Goal: Use online tool/utility: Use online tool/utility

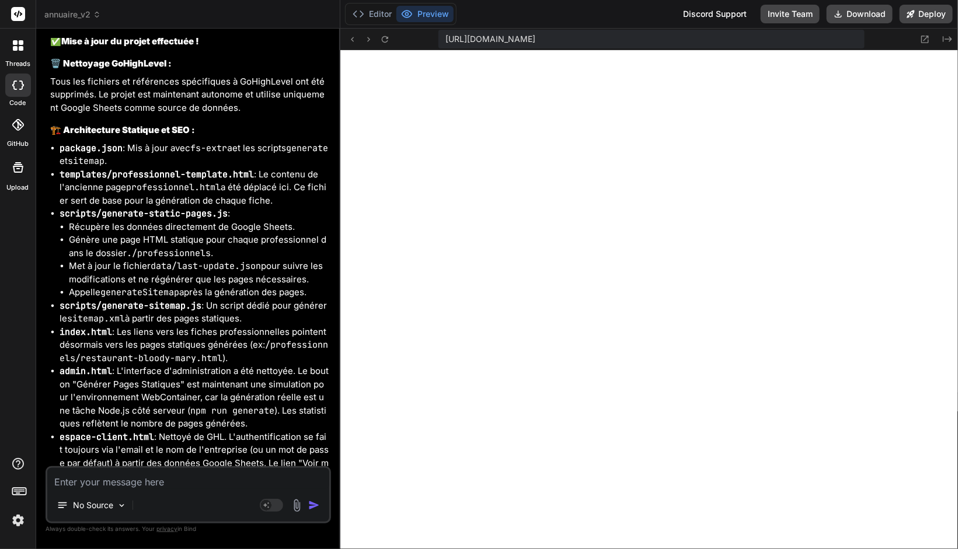
scroll to position [5711, 0]
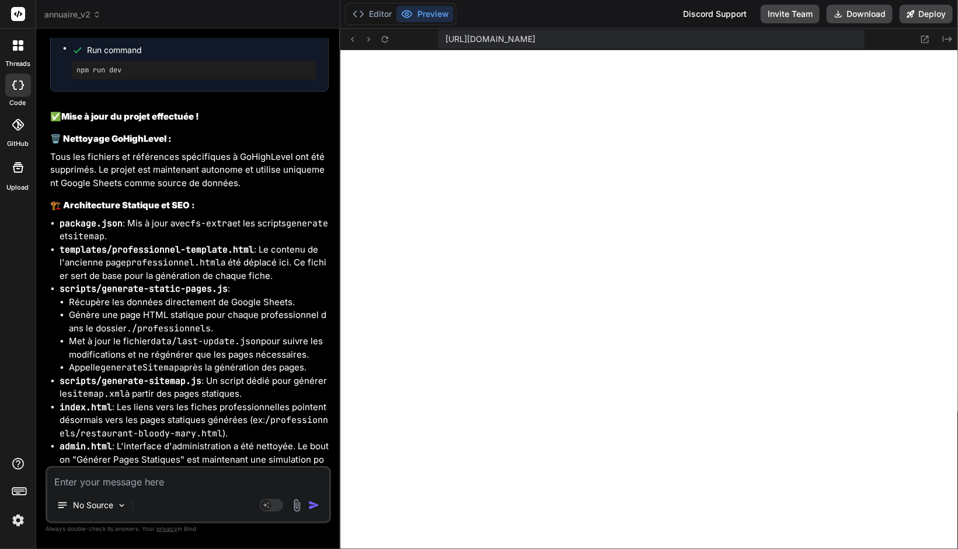
click at [104, 242] on code "sitemap" at bounding box center [86, 237] width 37 height 12
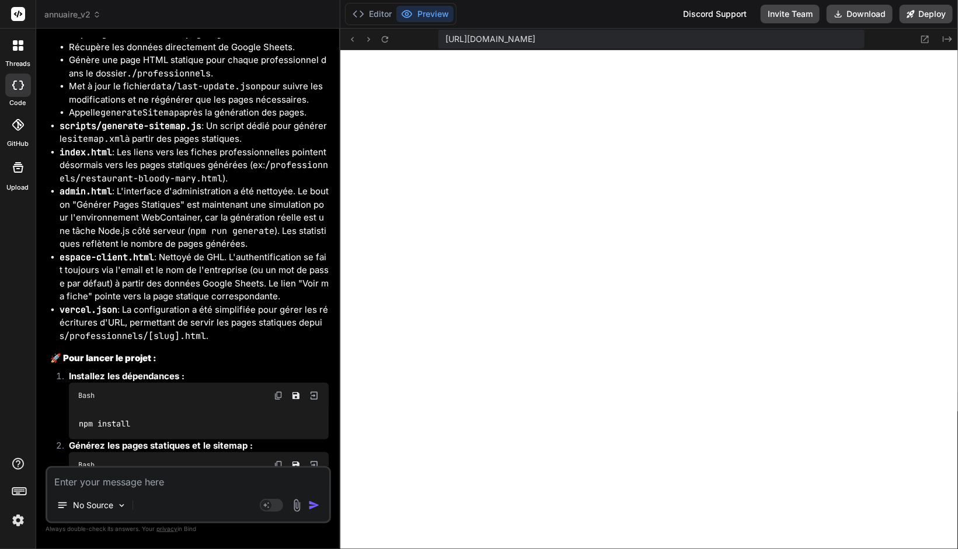
scroll to position [6439, 0]
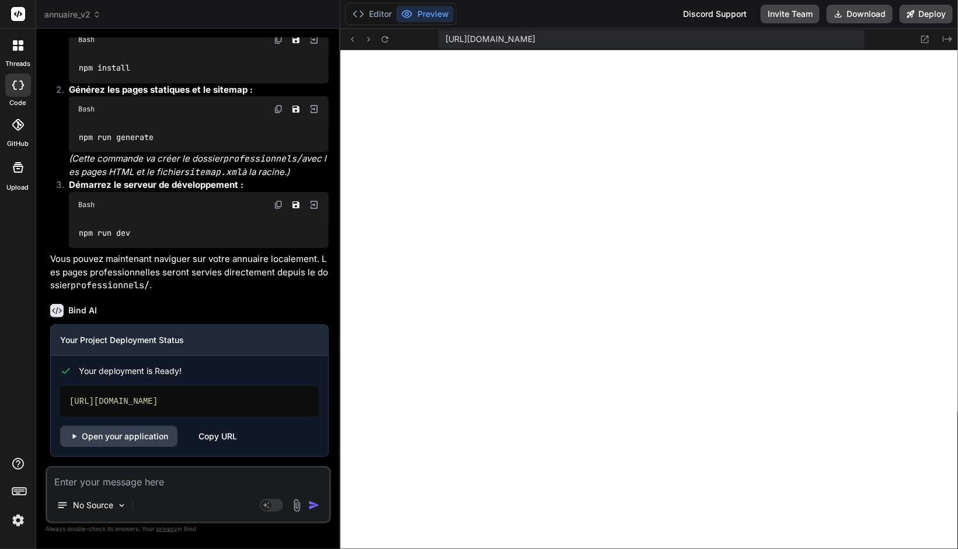
click at [115, 483] on textarea at bounding box center [188, 478] width 282 height 21
click at [66, 15] on span "annuaire_v2" at bounding box center [72, 15] width 57 height 12
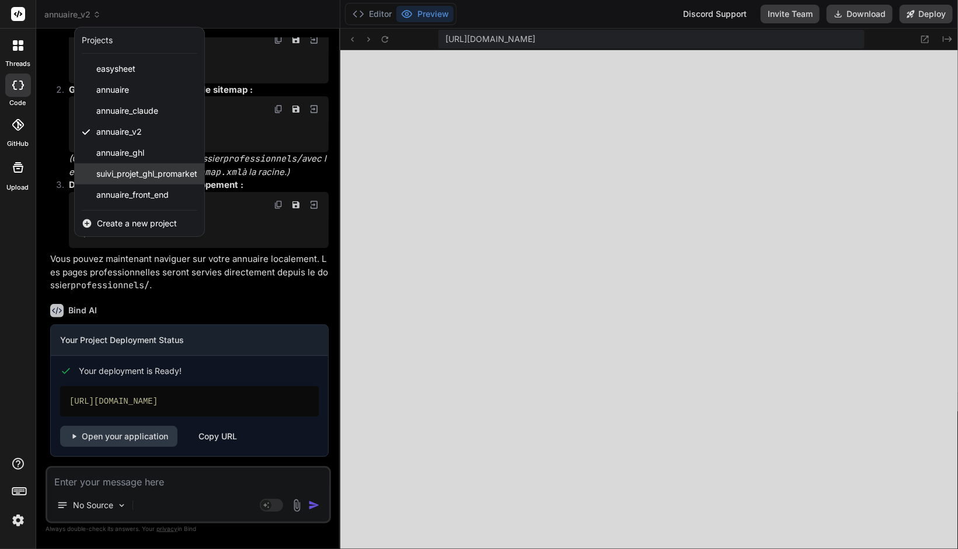
click at [134, 175] on span "suivi_projet_ghl_promarket" at bounding box center [146, 174] width 101 height 12
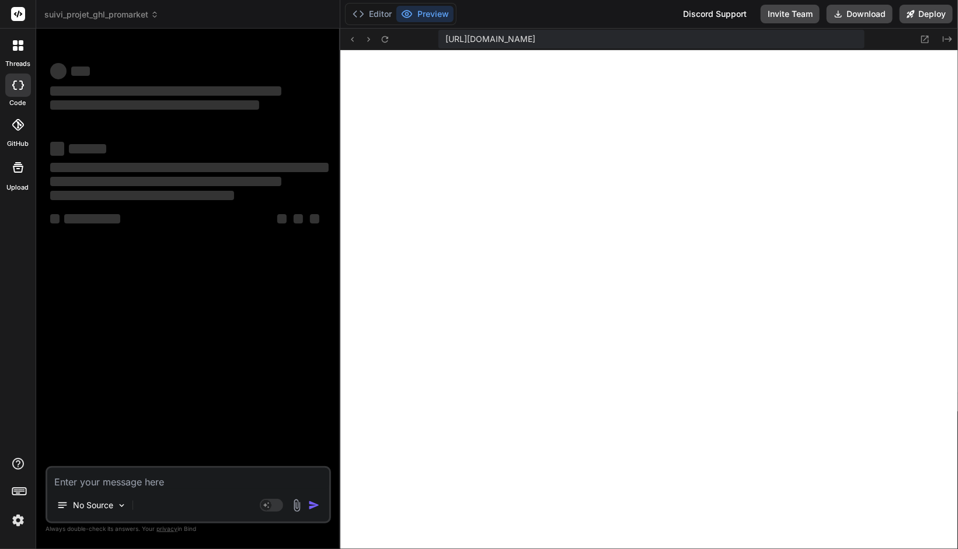
scroll to position [5551, 0]
click at [162, 481] on textarea at bounding box center [188, 478] width 282 height 21
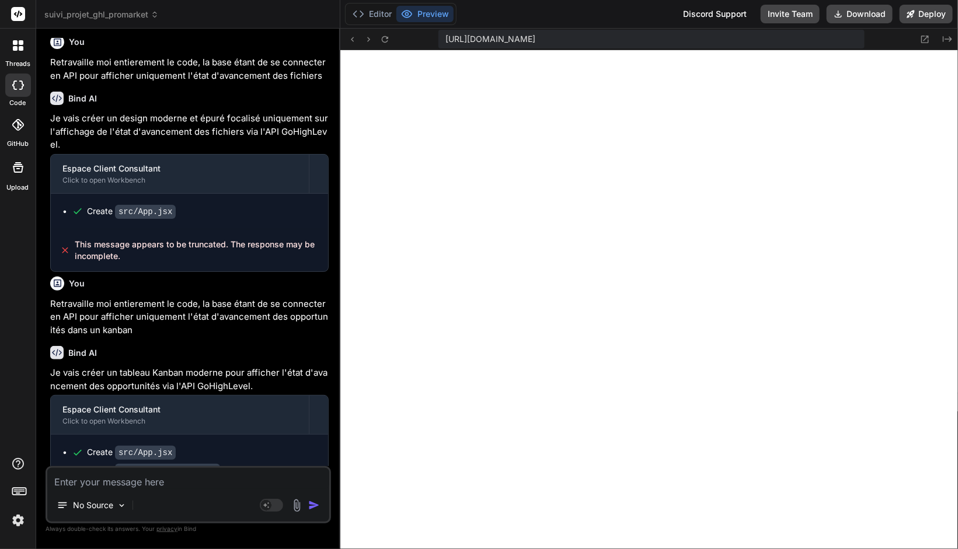
scroll to position [1058, 0]
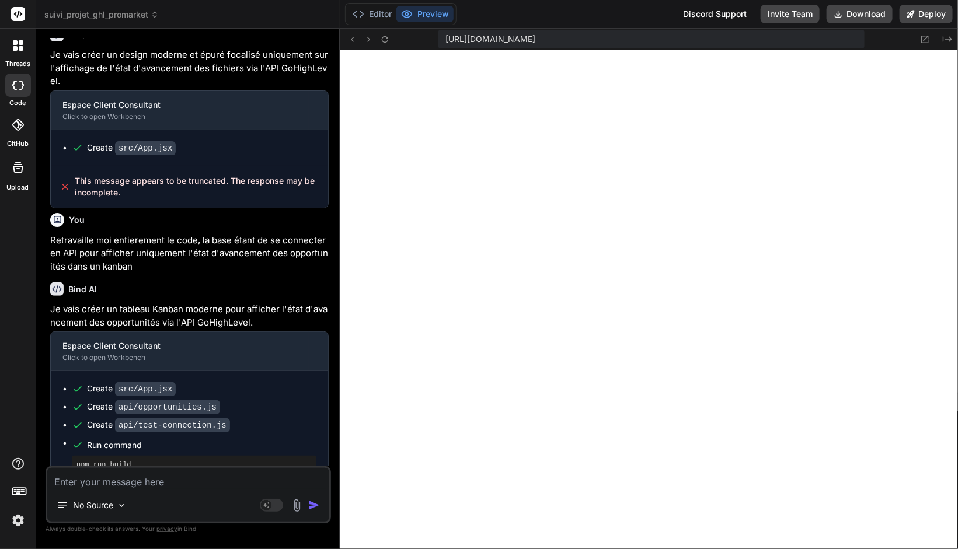
type textarea "x"
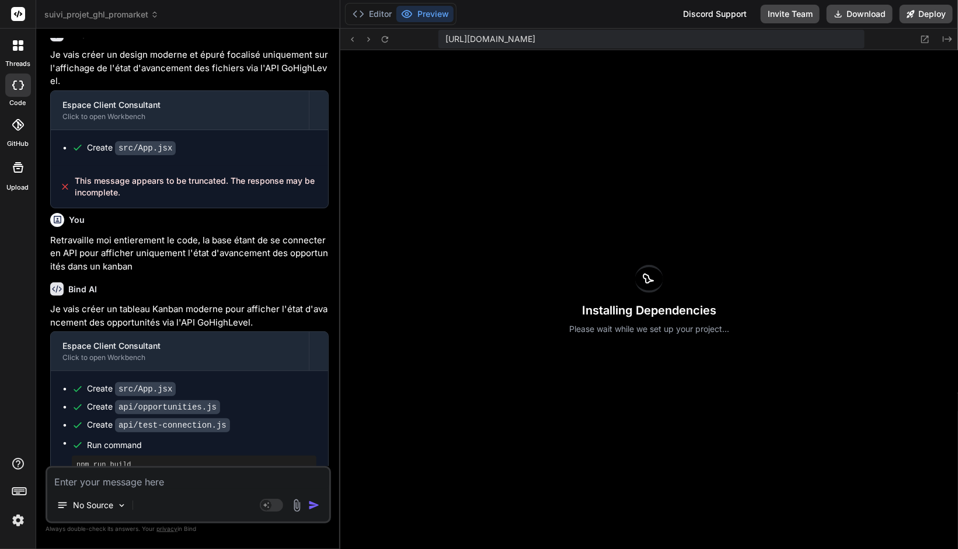
scroll to position [5605, 0]
click at [116, 483] on textarea at bounding box center [188, 478] width 282 height 21
click at [123, 483] on textarea at bounding box center [188, 478] width 282 height 21
type textarea "o"
type textarea "x"
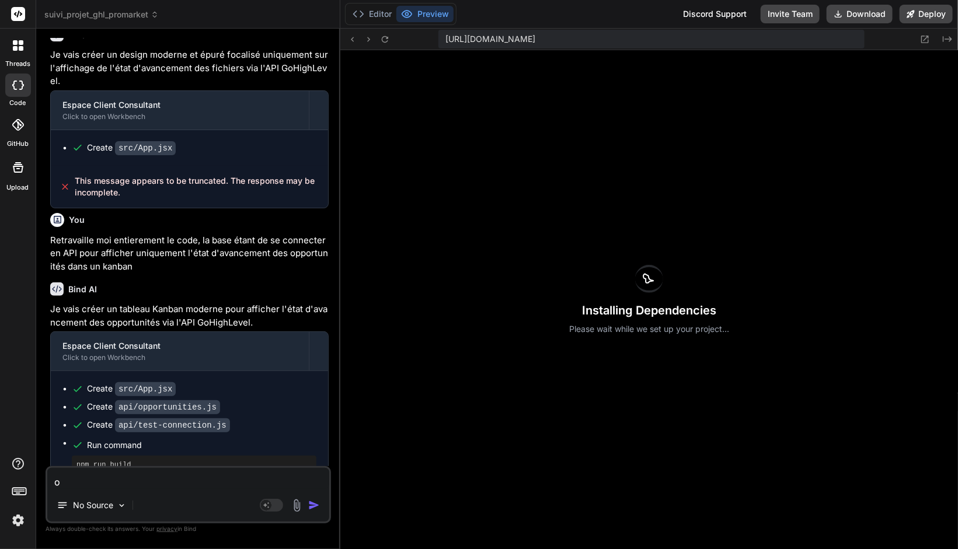
type textarea "on"
type textarea "x"
type textarea "on"
type textarea "x"
type textarea "on v"
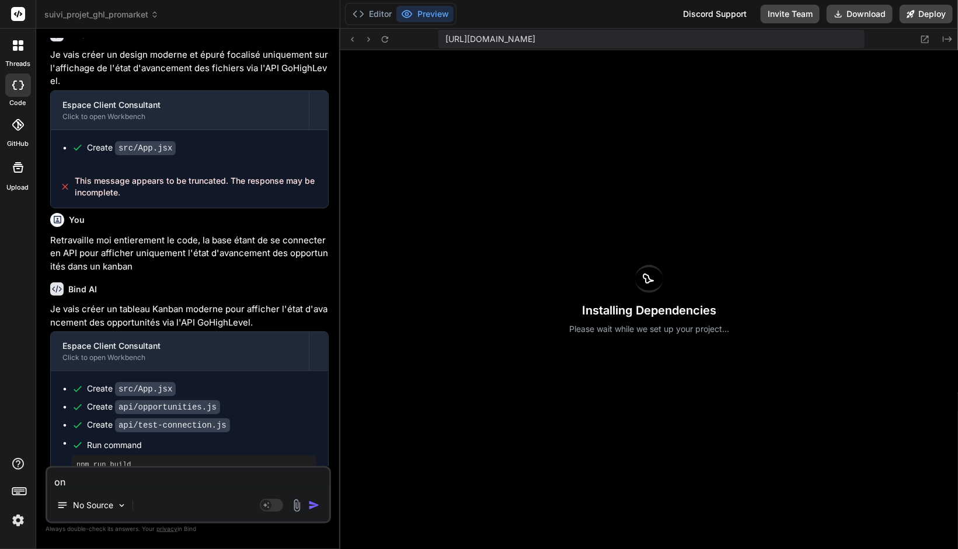
type textarea "x"
type textarea "on va"
type textarea "x"
type textarea "on va"
type textarea "x"
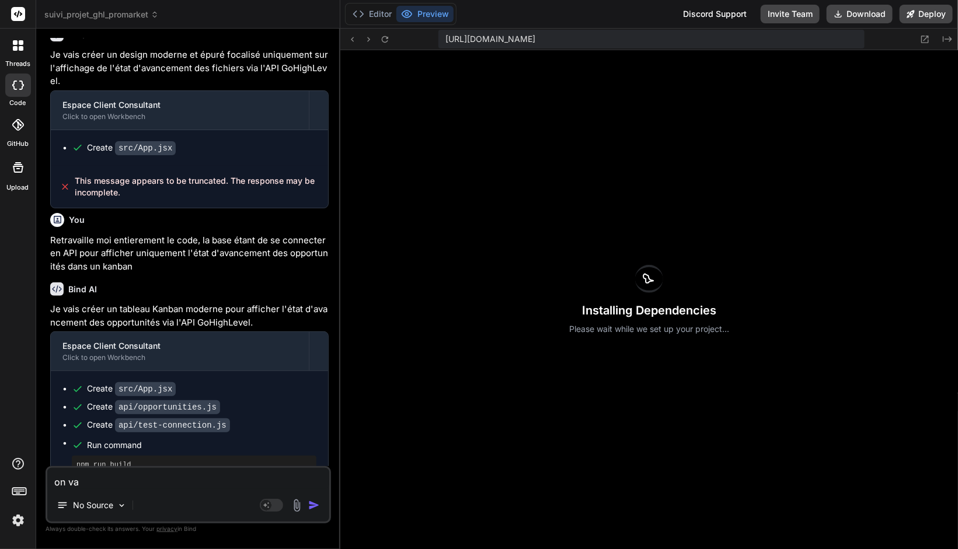
type textarea "on va f"
type textarea "x"
type textarea "on va fa"
type textarea "x"
type textarea "on va fai"
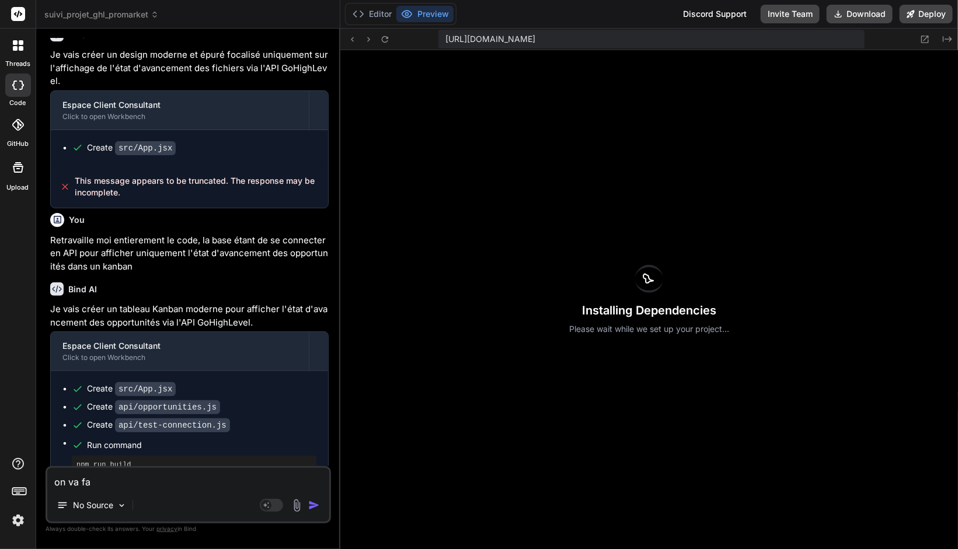
type textarea "x"
type textarea "on va fair"
type textarea "x"
type textarea "on va faire"
type textarea "x"
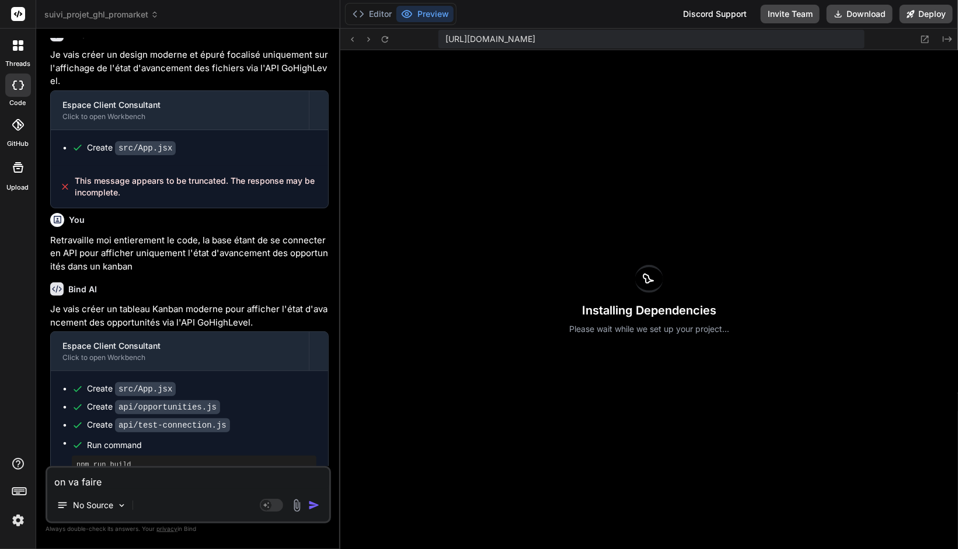
type textarea "on va faire"
type textarea "x"
type textarea "on va faire"
type textarea "x"
type textarea "on va fai"
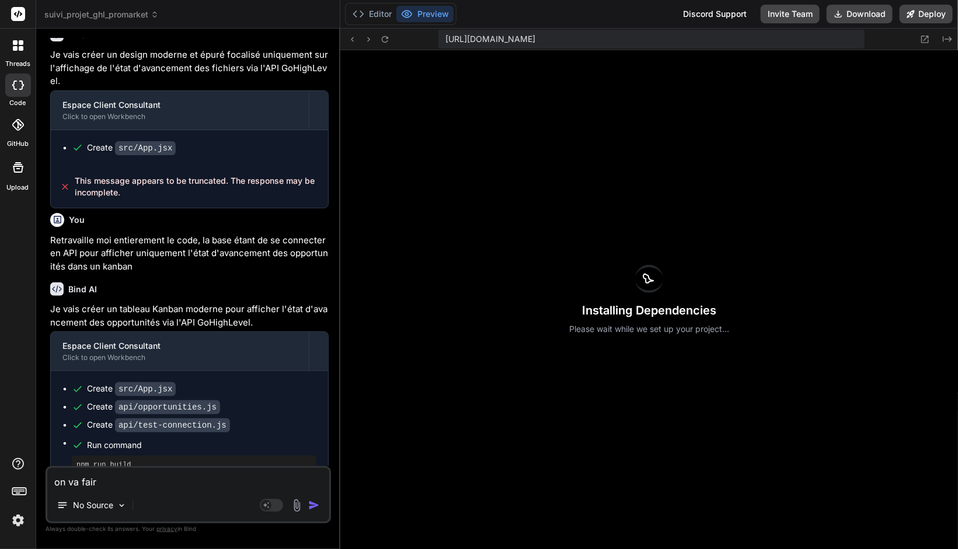
type textarea "x"
type textarea "on va f"
type textarea "x"
type textarea "on va"
type textarea "x"
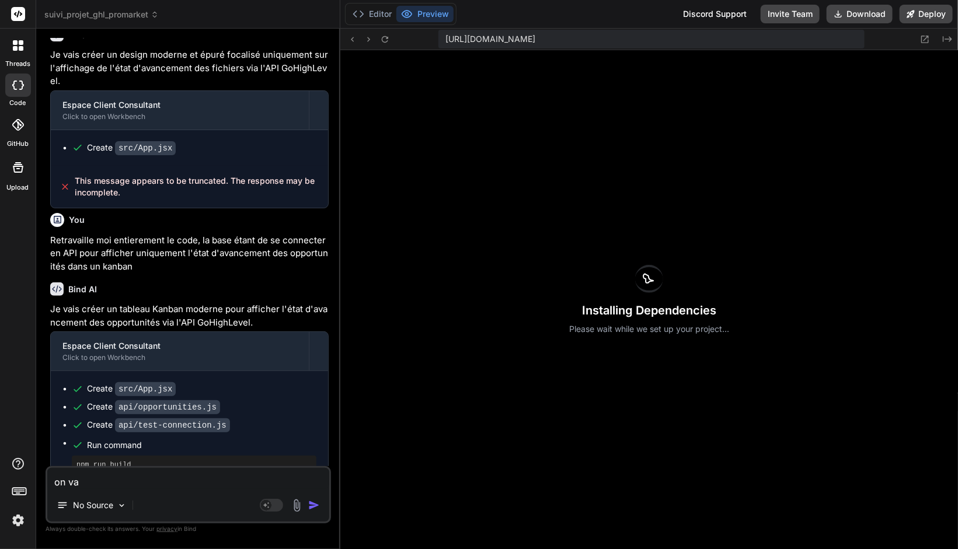
type textarea "on va r"
type textarea "x"
type textarea "on va re"
type textarea "x"
type textarea "on va red"
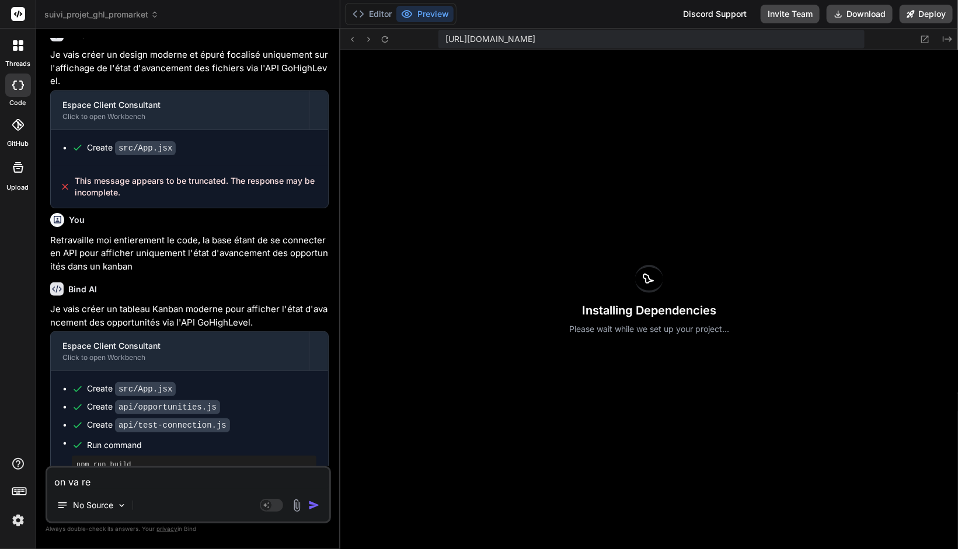
type textarea "x"
type textarea "on va redé"
type textarea "x"
type textarea "on va redém"
type textarea "x"
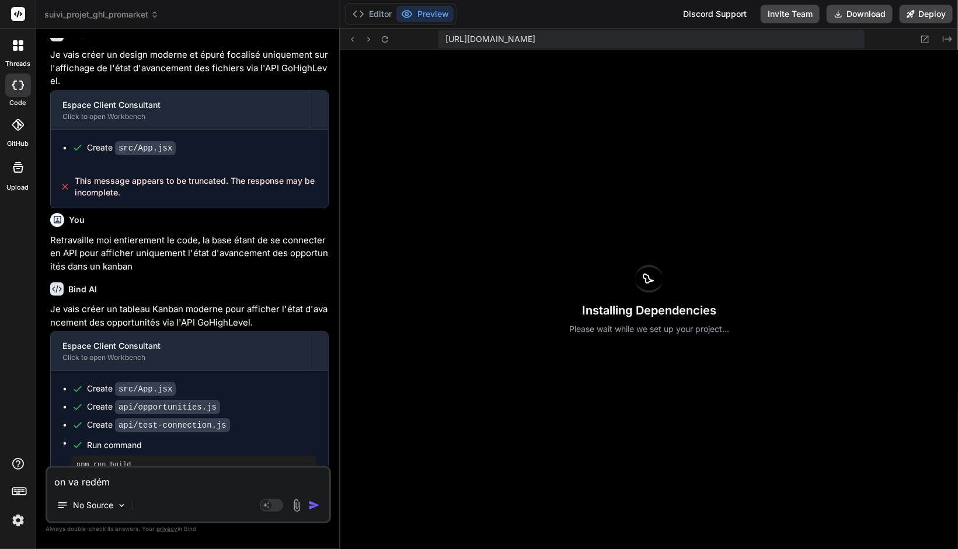
type textarea "on va redéma"
type textarea "x"
type textarea "on va redémar"
type textarea "x"
type textarea "on va redémarr"
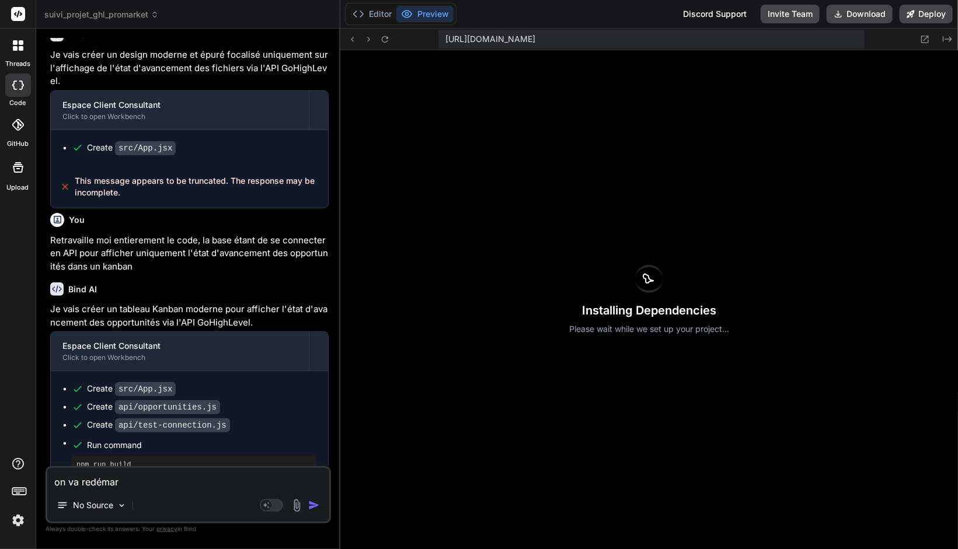
type textarea "x"
type textarea "on va redémarre"
type textarea "x"
type textarea "on va redémarrer"
type textarea "x"
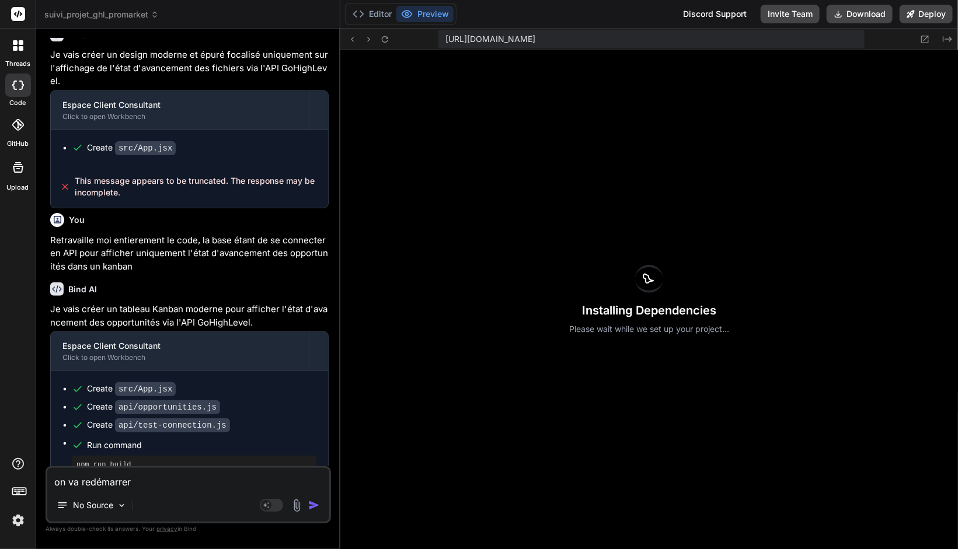
type textarea "on va redémarrer"
type textarea "x"
type textarea "on va redémarrer à"
type textarea "x"
type textarea "on va redémarrer à"
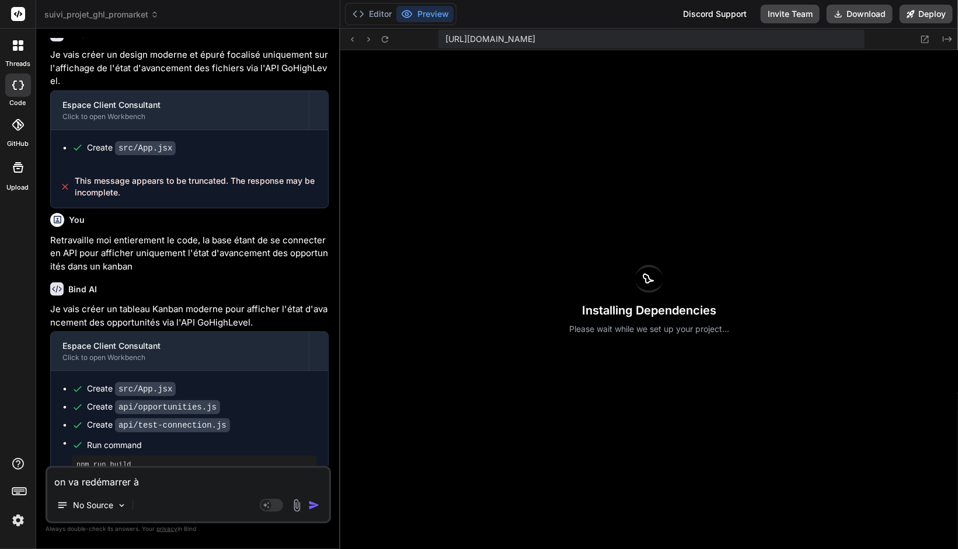
type textarea "x"
type textarea "on va redémarrer à 0"
type textarea "x"
type textarea "on va redémarrer à 0"
type textarea "x"
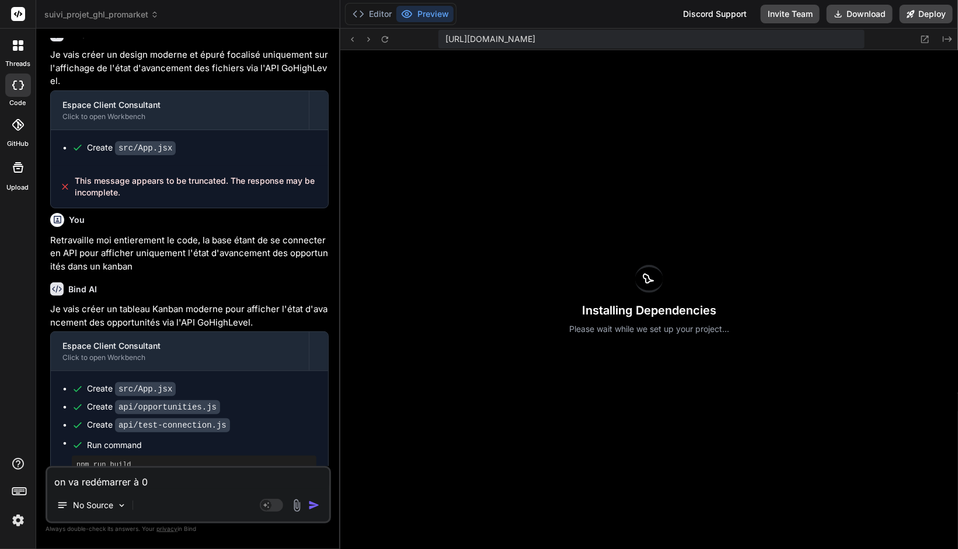
type textarea "on va redémarrer à 0 ("
type textarea "x"
type textarea "on va redémarrer à 0 (c"
type textarea "x"
type textarea "on va redémarrer à 0 (co"
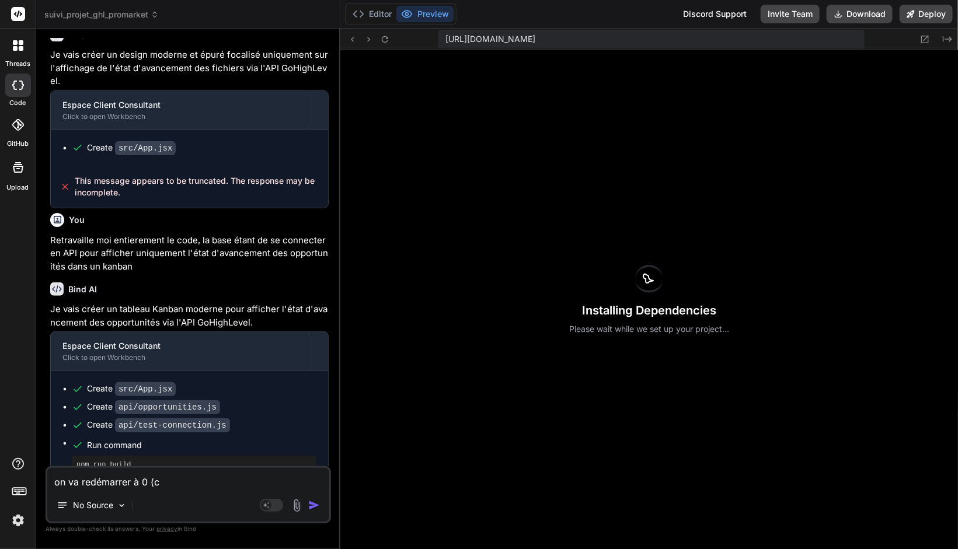
type textarea "x"
type textarea "on va redémarrer à 0 (con"
type textarea "x"
type textarea "on va redémarrer à 0 (cons"
type textarea "x"
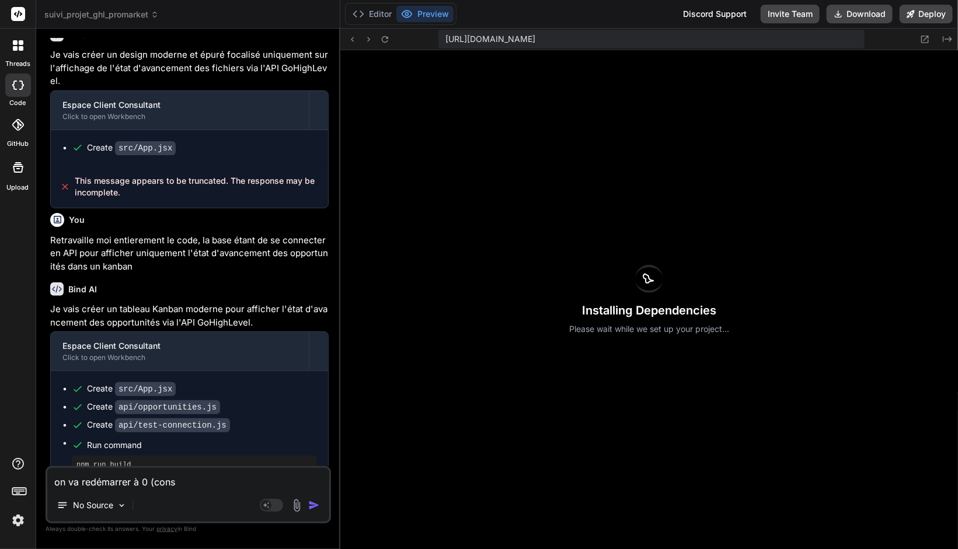
type textarea "on va redémarrer à 0 (conse"
type textarea "x"
type textarea "on va redémarrer à 0 (conser"
type textarea "x"
type textarea "on va redémarrer à 0 (conserv"
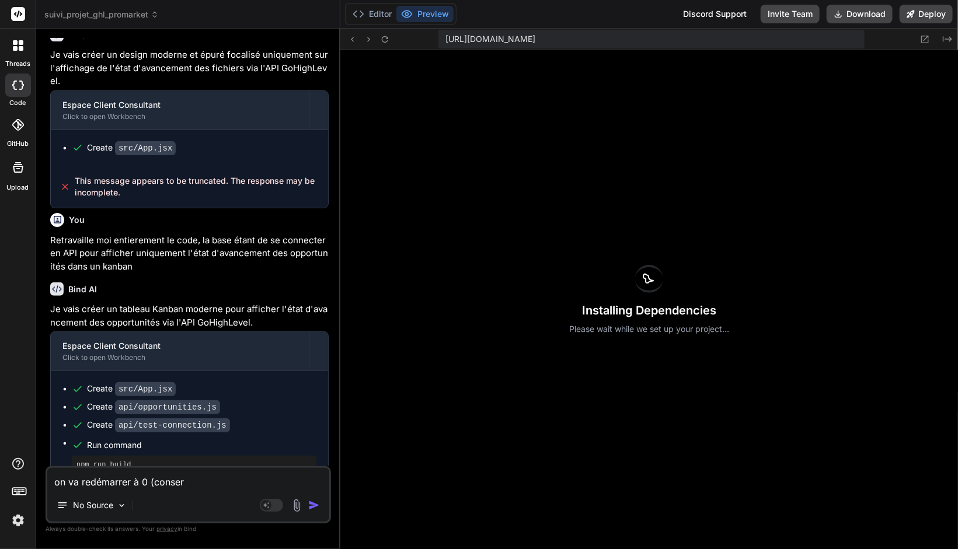
type textarea "x"
type textarea "on va redémarrer à 0 (conserve"
type textarea "x"
type textarea "on va redémarrer à 0 (conserve"
type textarea "x"
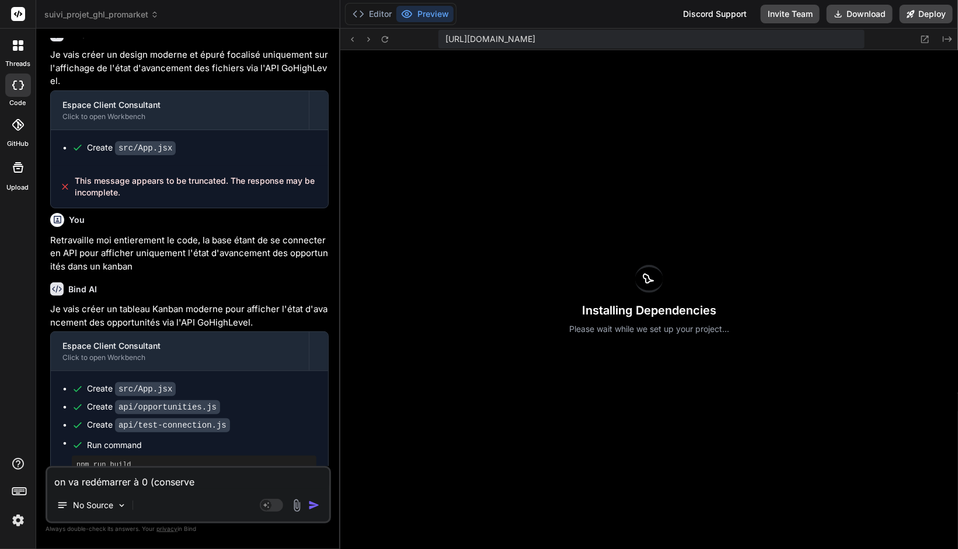
type textarea "on va redémarrer à 0 (conserve h"
type textarea "x"
type textarea "on va redémarrer à 0 (conserve hs"
type textarea "x"
type textarea "on va redémarrer à 0 (conserve h"
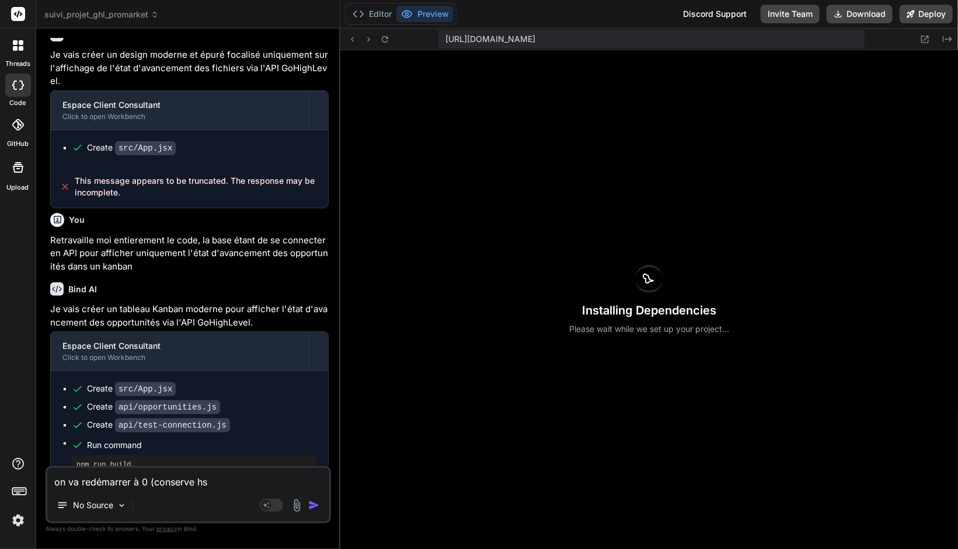
type textarea "x"
type textarea "on va redémarrer à 0 (conserve"
type textarea "x"
type textarea "on va redémarrer à 0 (conserve j"
type textarea "x"
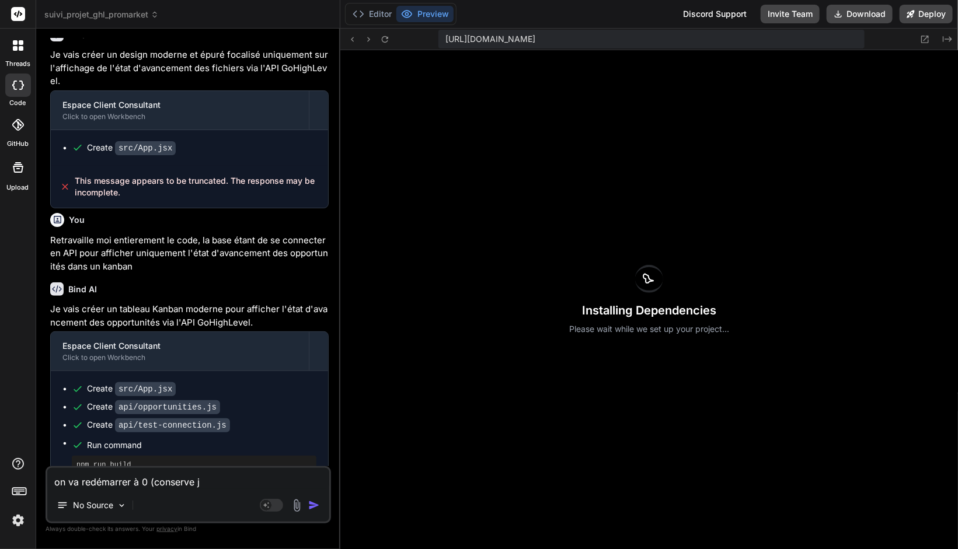
type textarea "on va redémarrer à 0 (conserve ju"
type textarea "x"
type textarea "on va redémarrer à 0 (conserve jus"
type textarea "x"
type textarea "on va redémarrer à 0 (conserve just"
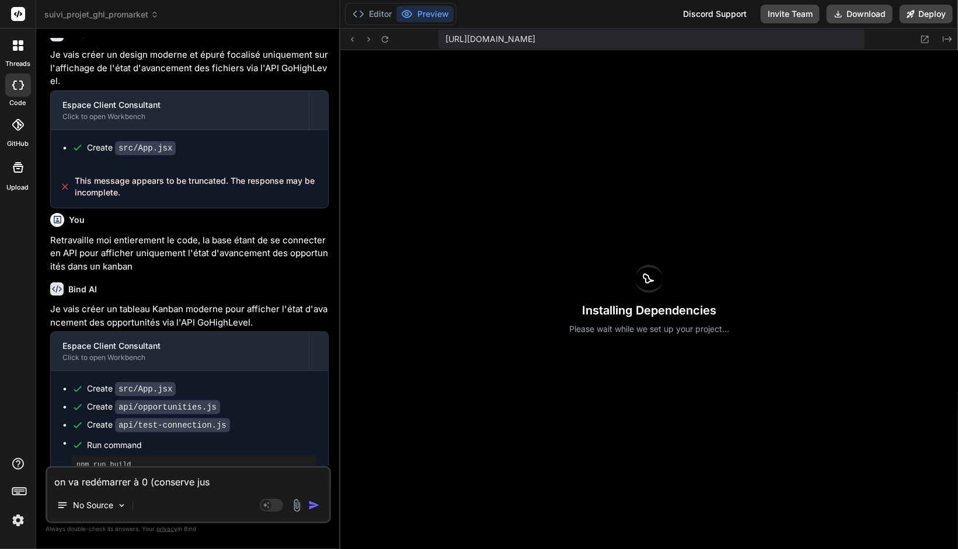
type textarea "x"
type textarea "on va redémarrer à 0 (conserve juste"
type textarea "x"
type textarea "on va redémarrer à 0 (conserve juste"
type textarea "x"
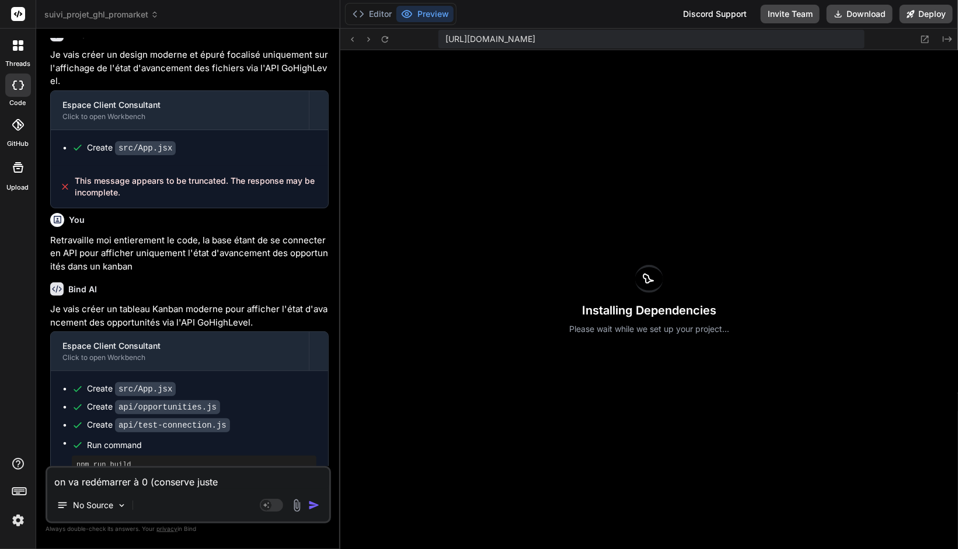
type textarea "on va redémarrer à 0 (conserve juste l"
type textarea "x"
type textarea "on va redémarrer à 0 (conserve juste la"
type textarea "x"
type textarea "on va redémarrer à 0 (conserve juste la"
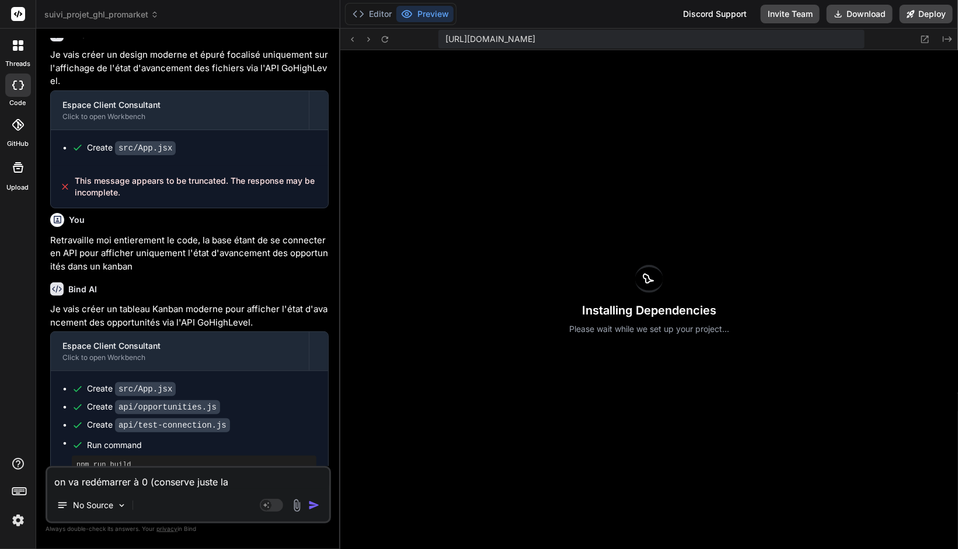
type textarea "x"
type textarea "on va redémarrer à 0 (conserve juste la c"
type textarea "x"
type textarea "on va redémarrer à 0 (conserve juste la cl"
type textarea "x"
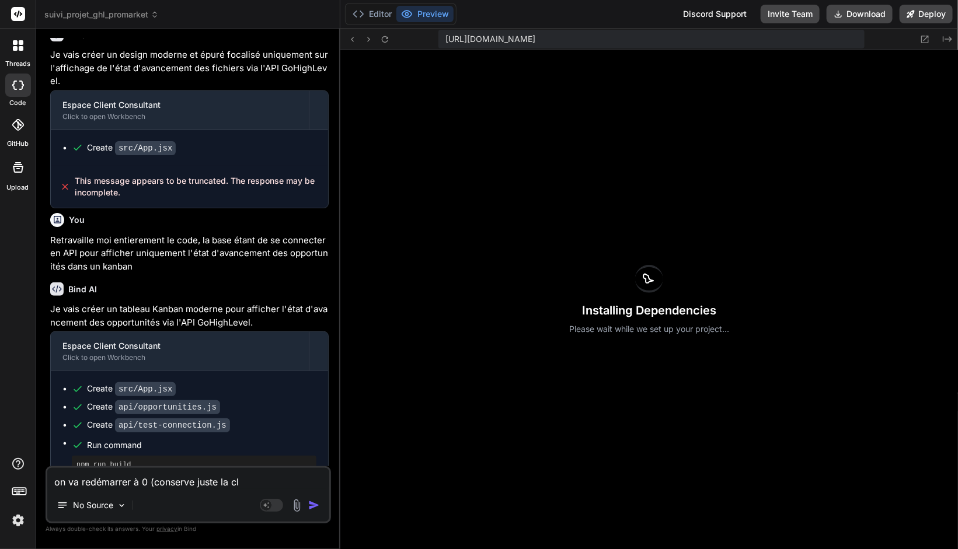
type textarea "on va redémarrer à 0 (conserve juste la clé"
type textarea "x"
type textarea "on va redémarrer à 0 (conserve juste la clé"
type textarea "x"
type textarea "on va redémarrer à 0 (conserve juste la clé A"
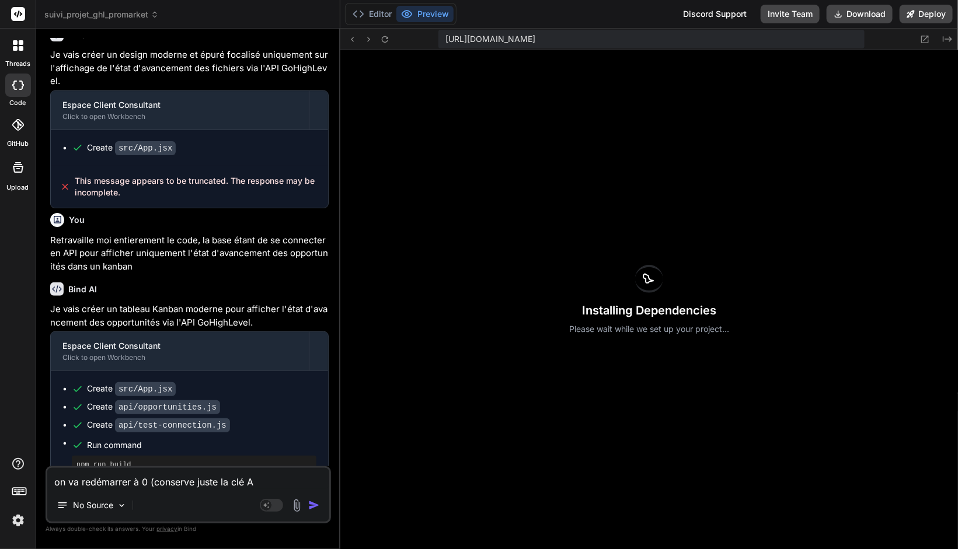
type textarea "x"
type textarea "on va redémarrer à 0 (conserve juste la clé AP"
type textarea "x"
type textarea "on va redémarrer à 0 (conserve juste la clé API"
type textarea "x"
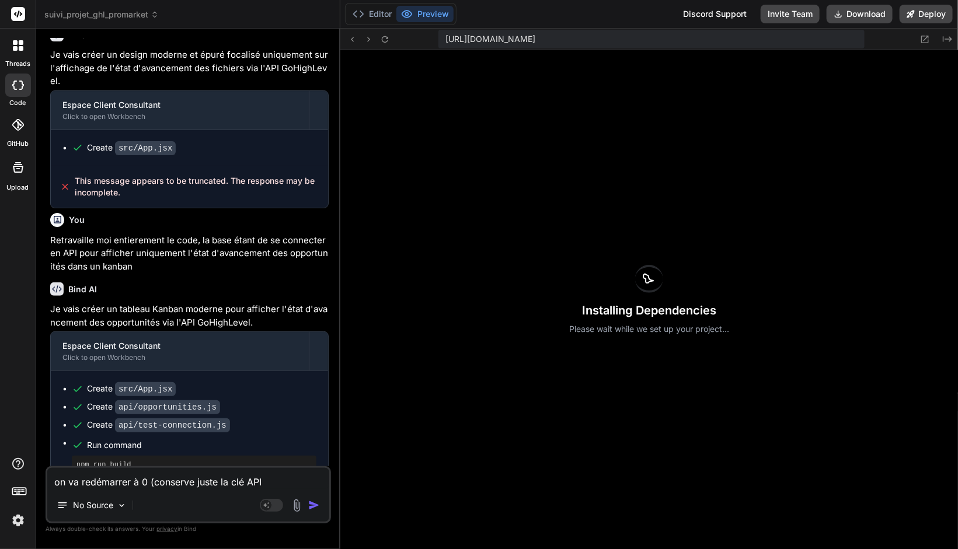
type textarea "on va redémarrer à 0 (conserve juste la clé API"
type textarea "x"
type textarea "on va redémarrer à 0 (conserve juste la clé API ,"
type textarea "x"
type textarea "on va redémarrer à 0 (conserve juste la clé API ,"
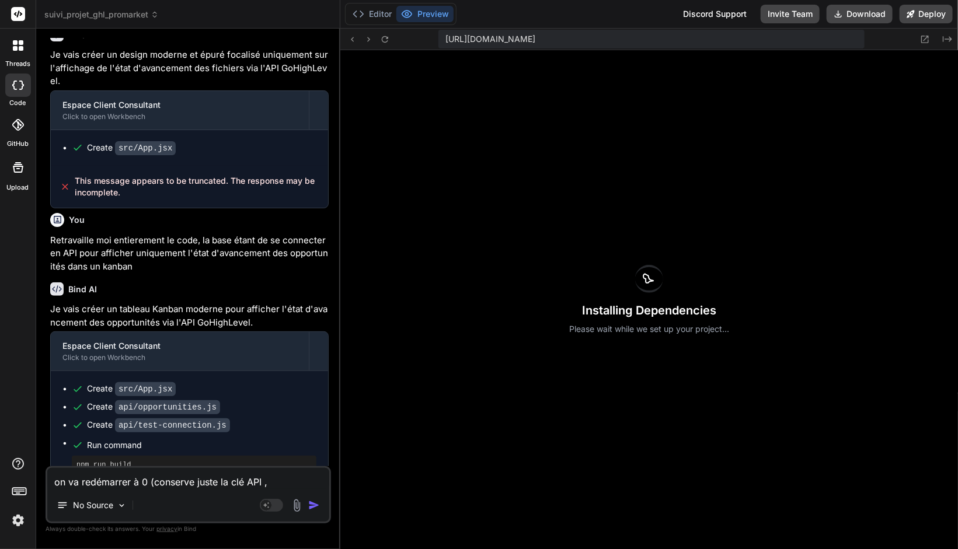
type textarea "x"
type textarea "on va redémarrer à 0 (conserve juste la clé API , l"
type textarea "x"
type textarea "on va redémarrer à 0 (conserve juste la clé API , le"
type textarea "x"
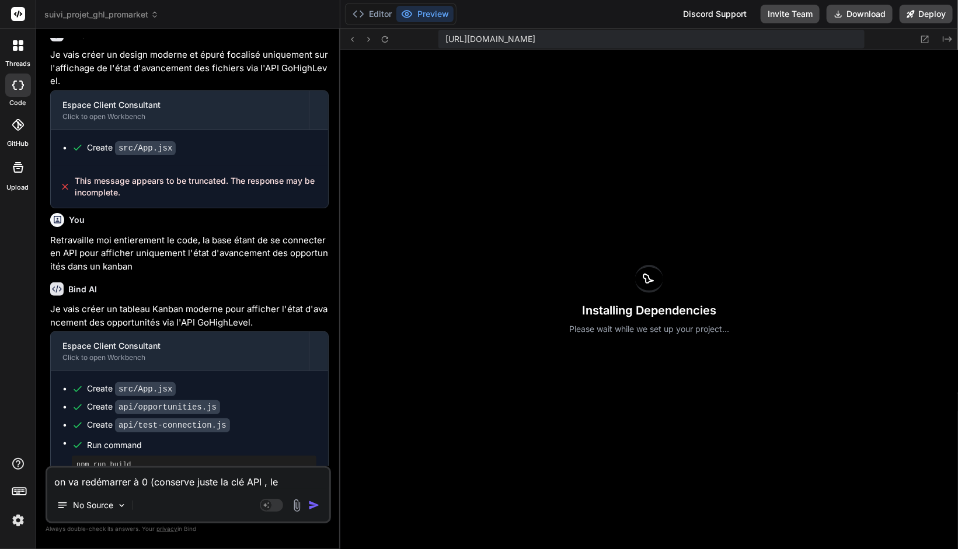
type textarea "on va redémarrer à 0 (conserve juste la clé API , le"
type textarea "x"
type textarea "on va redémarrer à 0 (conserve juste la clé API , le"
type textarea "x"
type textarea "on va redémarrer à 0 (conserve juste la clé API , l"
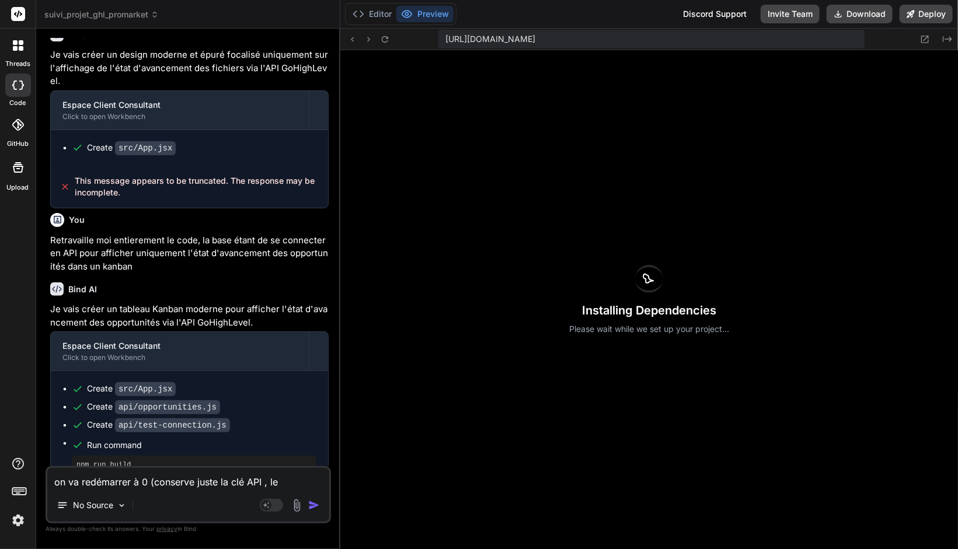
type textarea "x"
type textarea "on va redémarrer à 0 (conserve juste la clé API , l'"
type textarea "x"
type textarea "on va redémarrer à 0 (conserve juste la clé API , l'i"
type textarea "x"
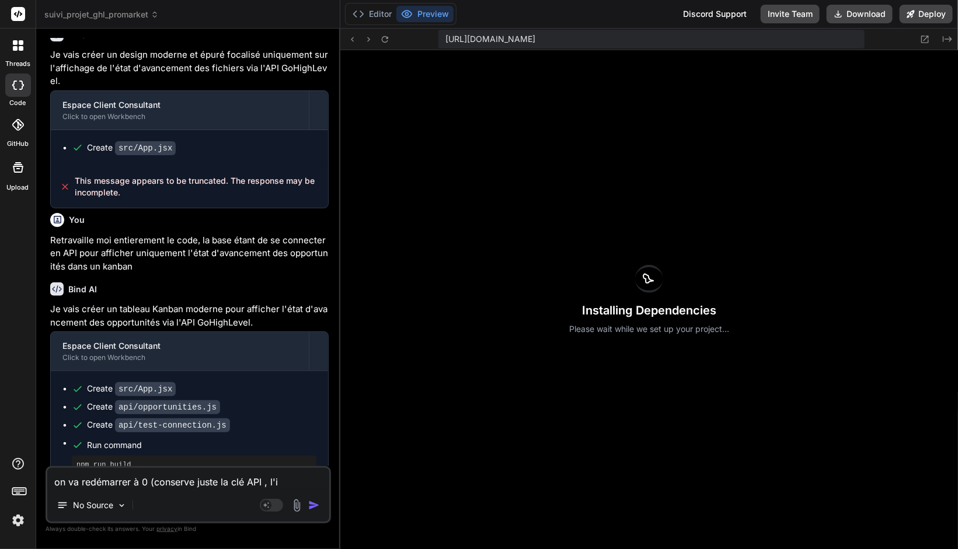
type textarea "on va redémarrer à 0 (conserve juste la clé API , l'id"
type textarea "x"
type textarea "on va redémarrer à 0 (conserve juste la clé API , l'id"
type textarea "x"
type textarea "on va redémarrer à 0 (conserve juste la clé API , l'id d"
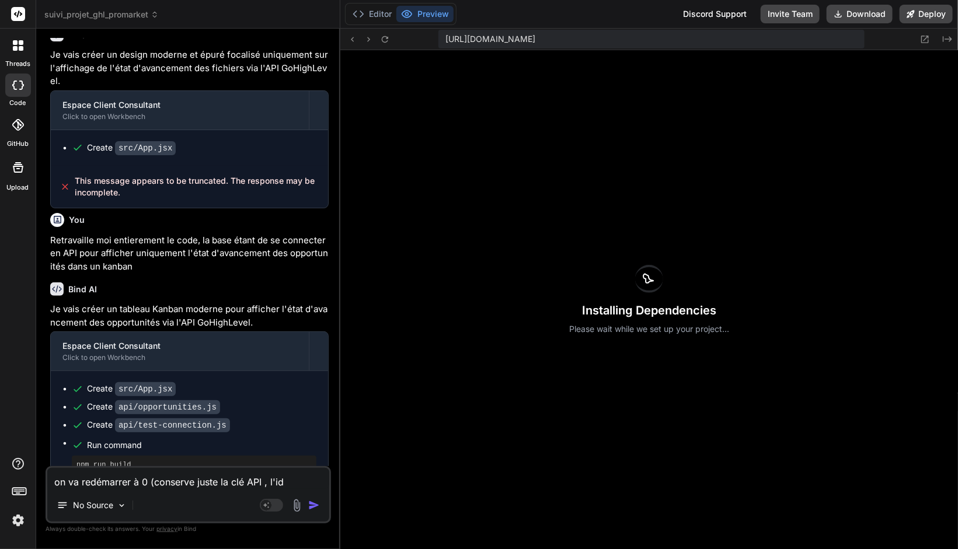
type textarea "x"
type textarea "on va redémarrer à 0 (conserve juste la clé API , l'id de"
type textarea "x"
type textarea "on va redémarrer à 0 (conserve juste la clé API , l'id de"
type textarea "x"
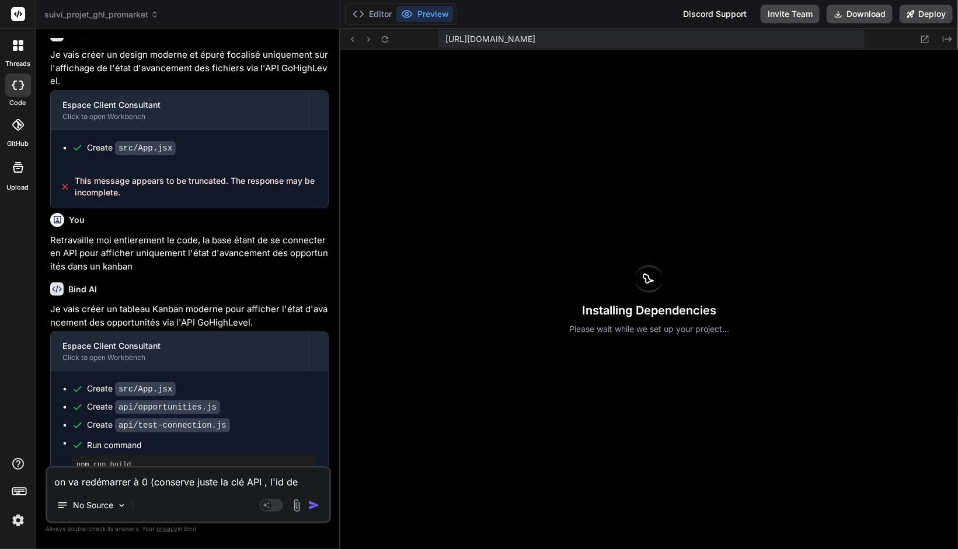
type textarea "on va redémarrer à 0 (conserve juste la clé API , l'id de p"
type textarea "x"
type textarea "on va redémarrer à 0 (conserve juste la clé API , l'id de pi"
type textarea "x"
type textarea "on va redémarrer à 0 (conserve juste la clé API , l'id de pip"
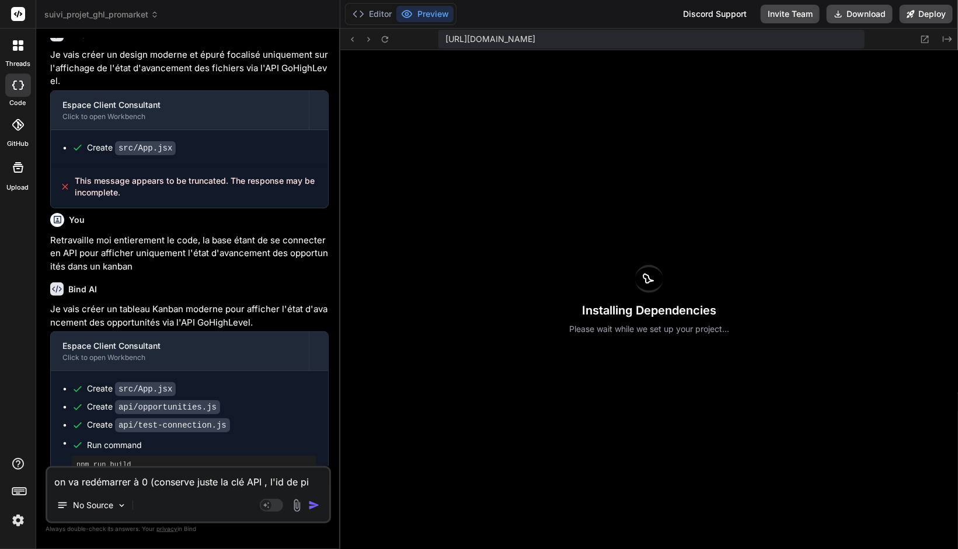
type textarea "x"
type textarea "on va redémarrer à 0 (conserve juste la clé API , l'id de pipe"
type textarea "x"
type textarea "on va redémarrer à 0 (conserve juste la clé API , l'id de pipel"
type textarea "x"
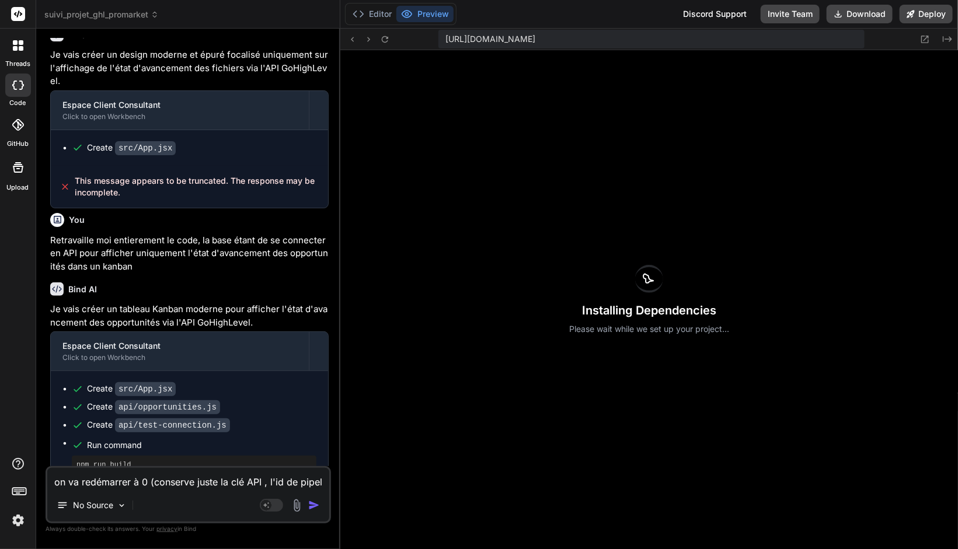
type textarea "on va redémarrer à 0 (conserve juste la clé API , l'id de pipeli"
type textarea "x"
type textarea "on va redémarrer à 0 (conserve juste la clé API , l'id de pipelin"
type textarea "x"
type textarea "on va redémarrer à 0 (conserve juste la clé API , l'id de pipeline"
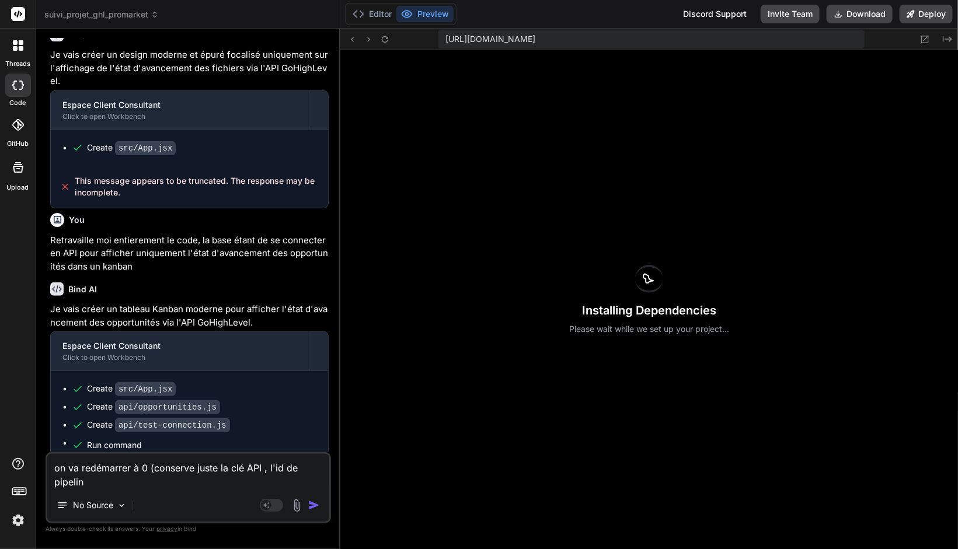
type textarea "x"
type textarea "on va redémarrer à 0 (conserve juste la clé API , l'id de pipeline"
type textarea "x"
type textarea "on va redémarrer à 0 (conserve juste la clé API , l'id de pipeline ;"
type textarea "x"
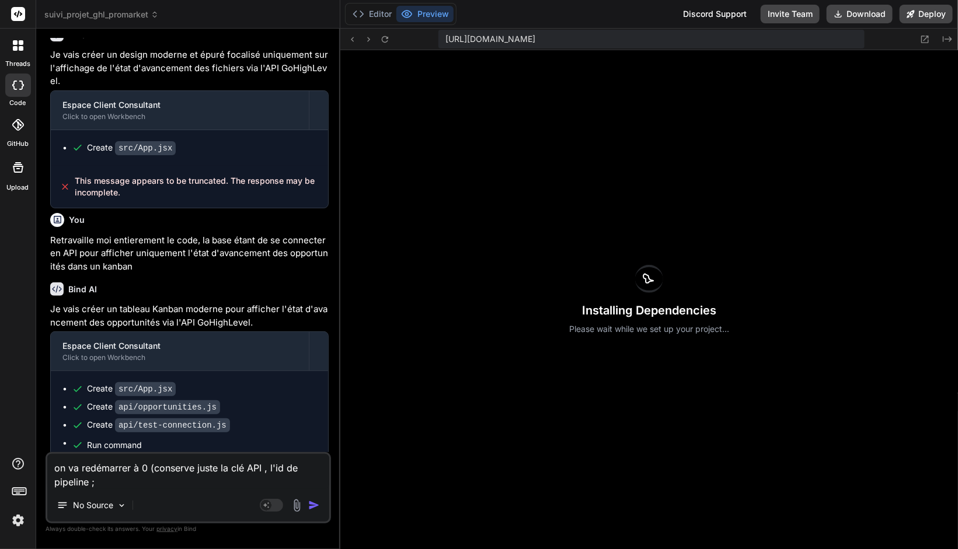
type textarea "on va redémarrer à 0 (conserve juste la clé API , l'id de pipeline ;"
type textarea "x"
type textarea "on va redémarrer à 0 (conserve juste la clé API , l'id de pipeline ; J"
type textarea "x"
type textarea "on va redémarrer à 0 (conserve juste la clé API , l'id de pipeline ; J'"
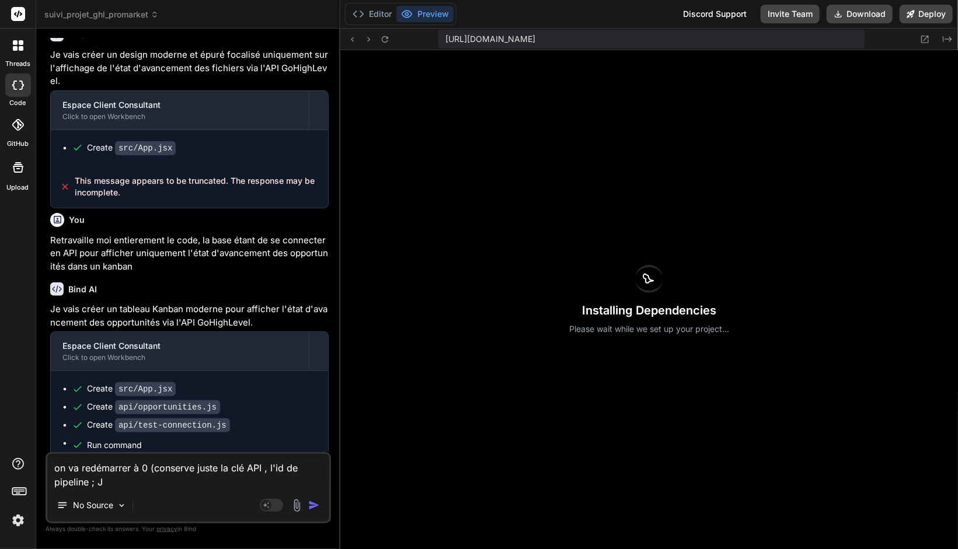
type textarea "x"
type textarea "on va redémarrer à 0 (conserve juste la clé API , l'id de pipeline ; J'a"
type textarea "x"
type textarea "on va redémarrer à 0 (conserve juste la clé API , l'id de pipeline ; J'ai"
type textarea "x"
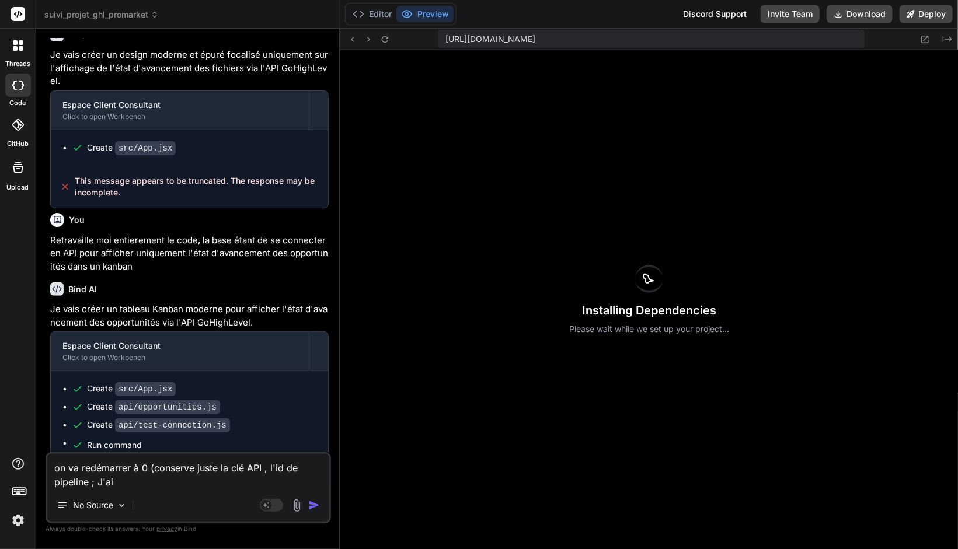
type textarea "on va redémarrer à 0 (conserve juste la clé API , l'id de pipeline ; J'aim"
type textarea "x"
type textarea "on va redémarrer à 0 (conserve juste la clé API , l'id de pipeline ; J'aime"
type textarea "x"
type textarea "on va redémarrer à 0 (conserve juste la clé API , l'id de pipeline ; J'aimer"
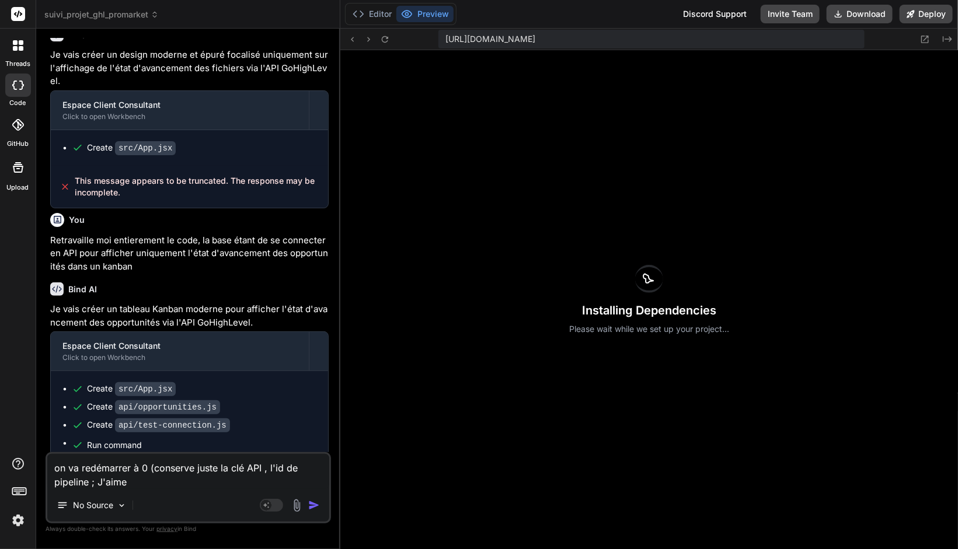
type textarea "x"
type textarea "on va redémarrer à 0 (conserve juste la clé API , l'id de pipeline ; J'aimera"
type textarea "x"
type textarea "on va redémarrer à 0 (conserve juste la clé API , l'id de pipeline ; J'aimerai"
type textarea "x"
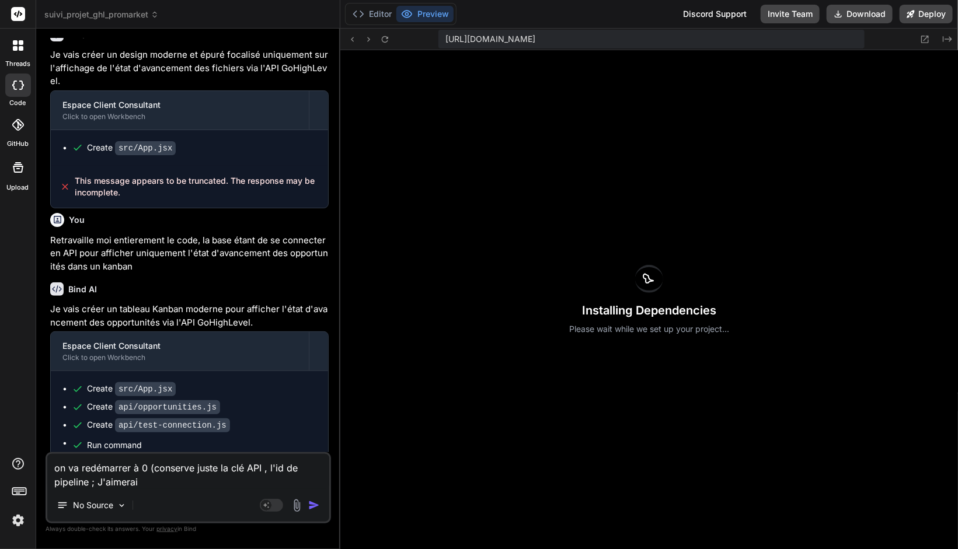
type textarea "on va redémarrer à 0 (conserve juste la clé API , l'id de pipeline ; J'aimerai"
type textarea "x"
type textarea "on va redémarrer à 0 (conserve juste la clé API , l'id de pipeline ; J'aimerai q"
type textarea "x"
type textarea "on va redémarrer à 0 (conserve juste la clé API , l'id de pipeline ; J'aimerai …"
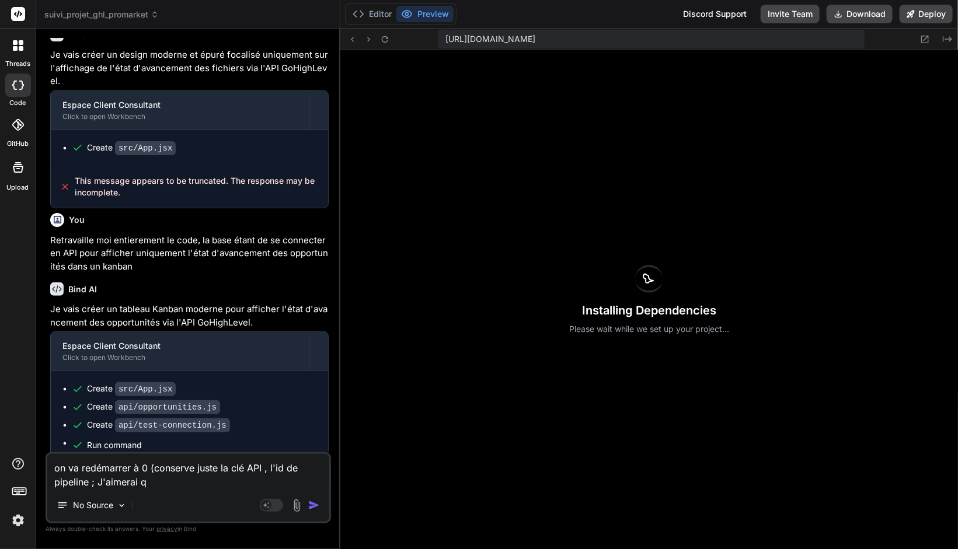
type textarea "x"
type textarea "on va redémarrer à 0 (conserve juste la clé API , l'id de pipeline ; J'aimerai …"
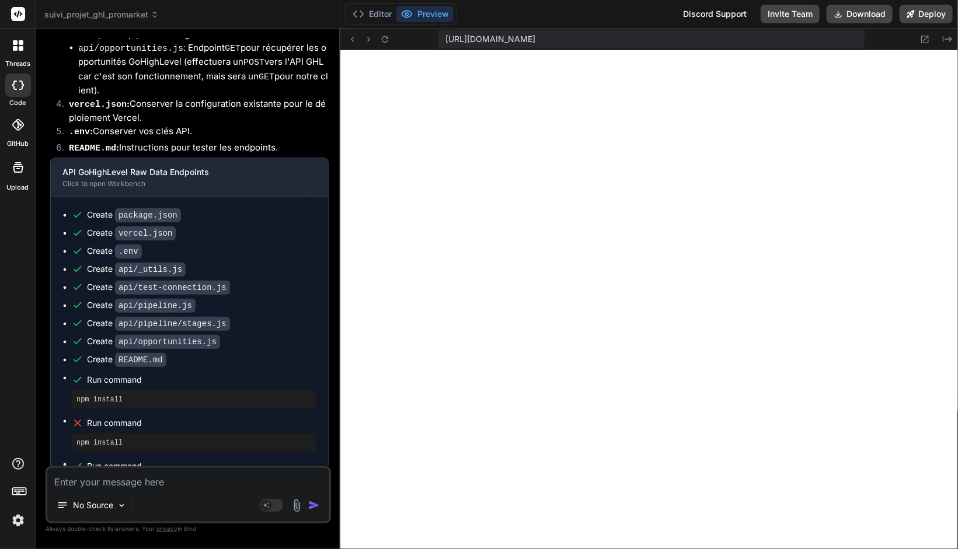
scroll to position [5958, 0]
click at [118, 483] on textarea at bounding box center [188, 478] width 282 height 21
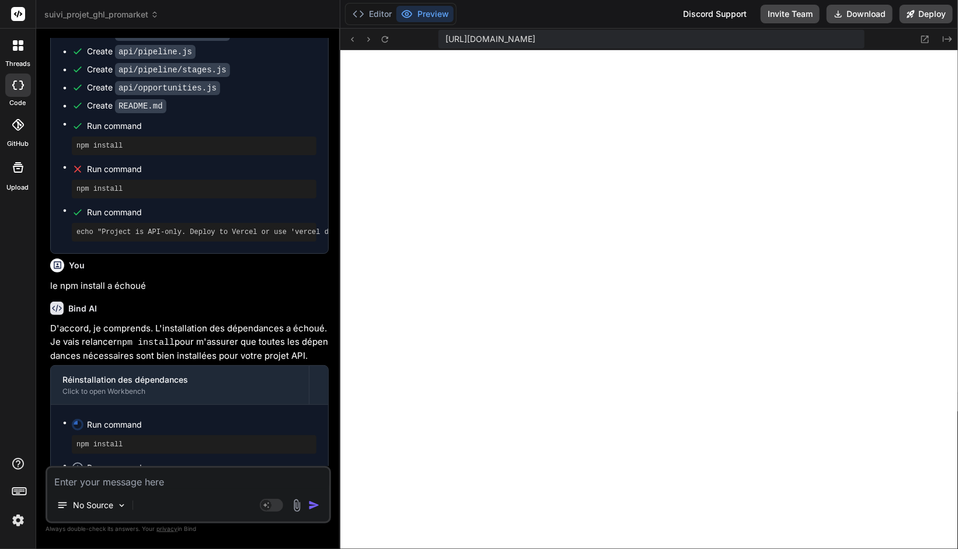
scroll to position [6323, 0]
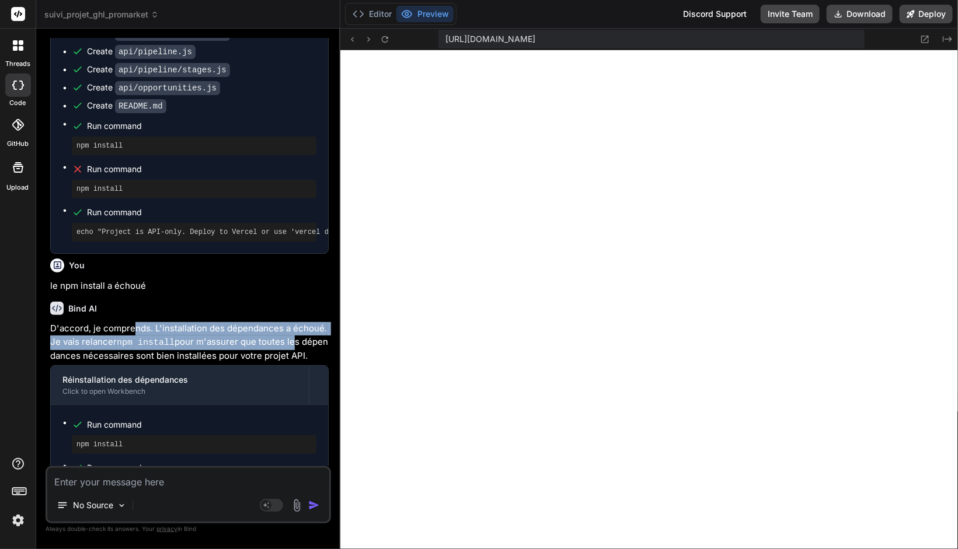
drag, startPoint x: 135, startPoint y: 284, endPoint x: 289, endPoint y: 301, distance: 155.1
click at [289, 322] on p "D'accord, je comprends. L'installation des dépendances a échoué. Je vais relanc…" at bounding box center [189, 342] width 278 height 41
click at [275, 322] on p "D'accord, je comprends. L'installation des dépendances a échoué. Je vais relanc…" at bounding box center [189, 342] width 278 height 41
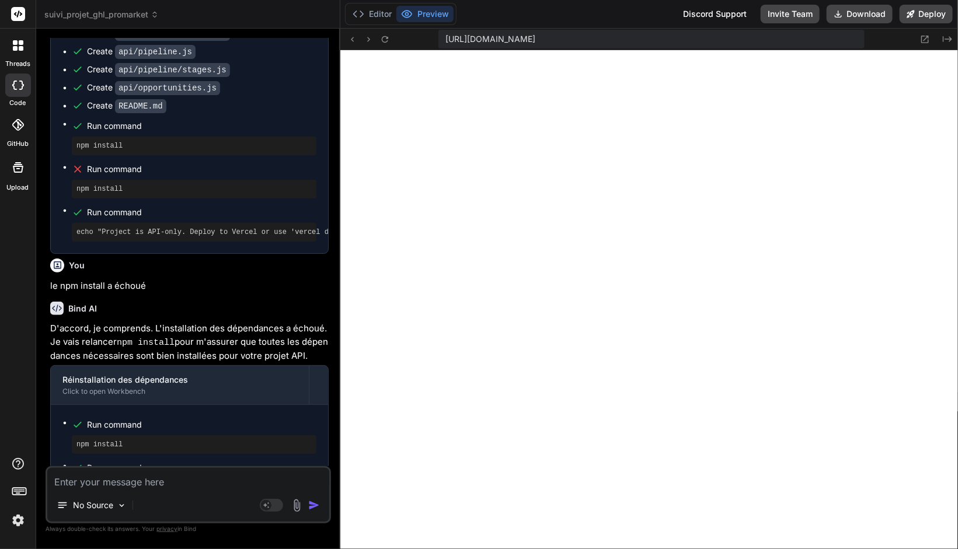
click at [439, 15] on button "Preview" at bounding box center [424, 14] width 57 height 16
click at [383, 38] on icon at bounding box center [385, 39] width 10 height 10
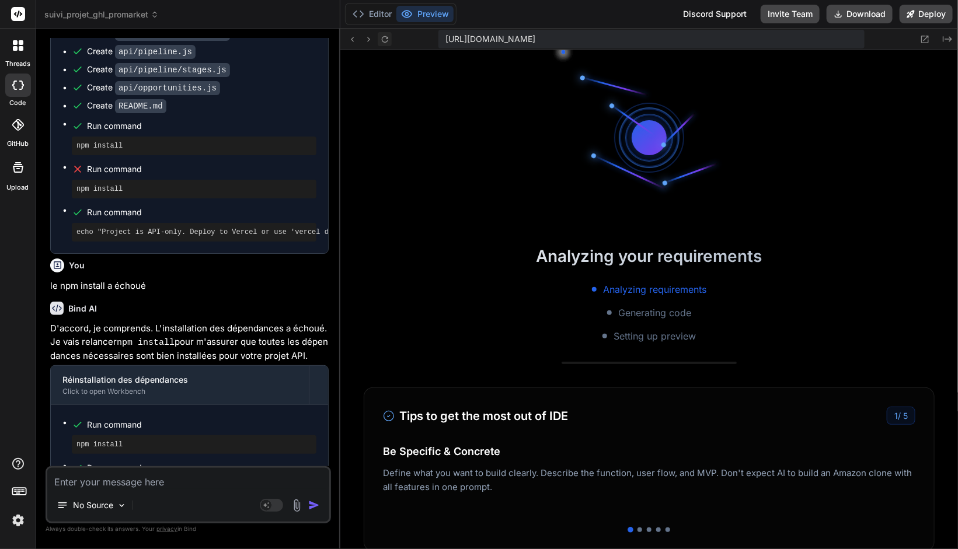
scroll to position [6389, 0]
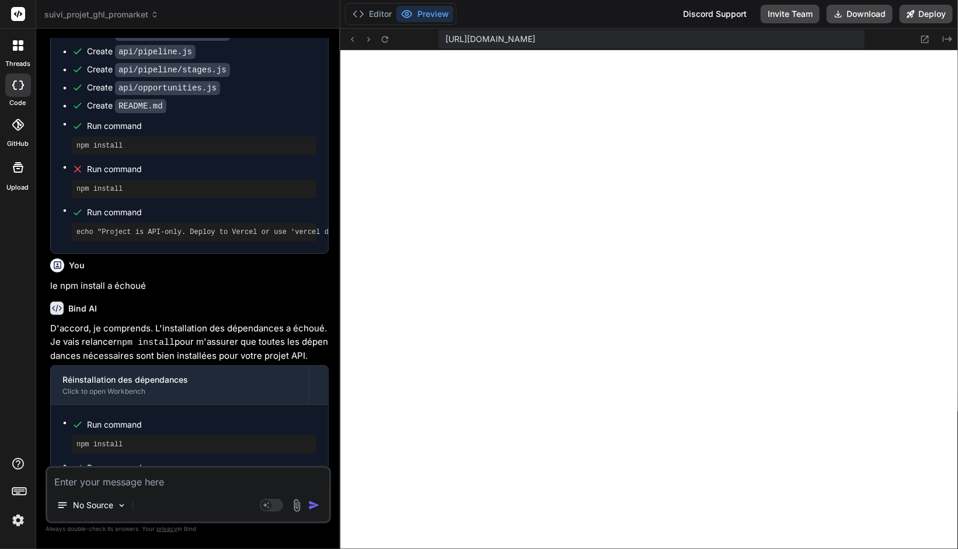
click at [136, 481] on textarea at bounding box center [188, 478] width 282 height 21
click at [935, 14] on button "Deploy" at bounding box center [925, 14] width 53 height 19
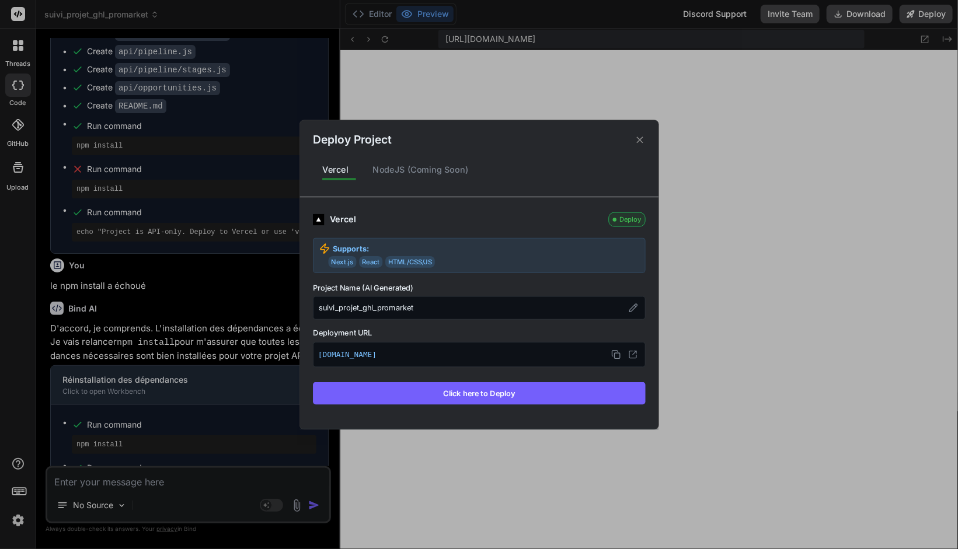
click at [483, 390] on button "Click here to Deploy" at bounding box center [479, 393] width 333 height 22
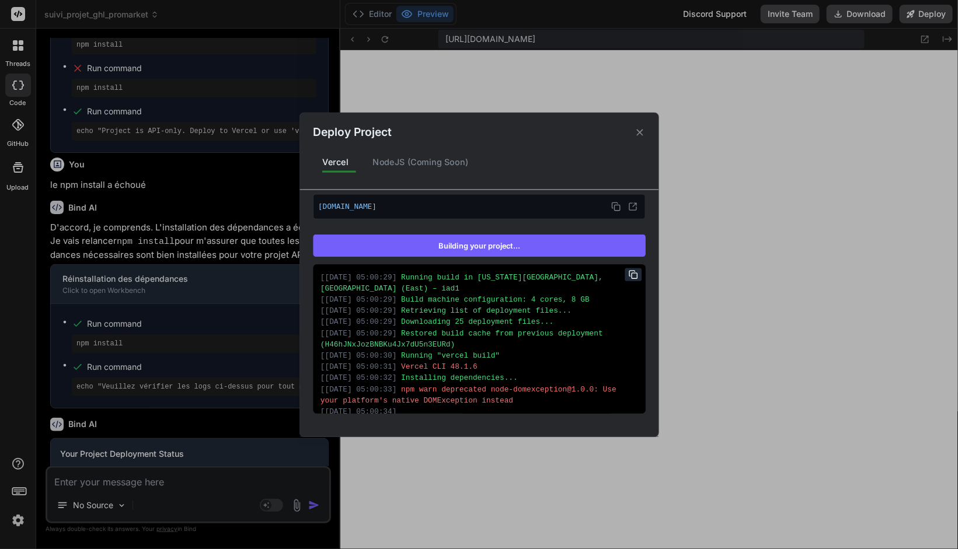
scroll to position [0, 0]
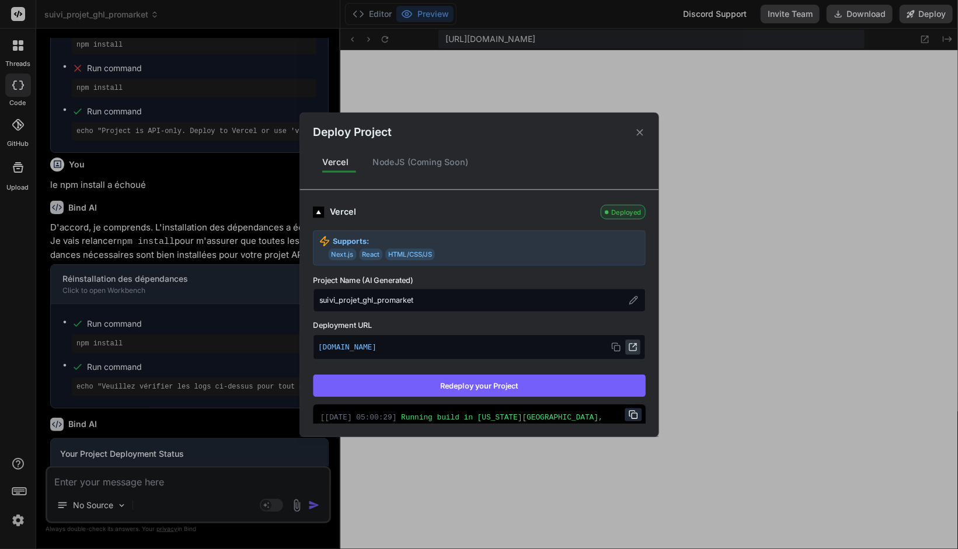
click at [628, 343] on icon at bounding box center [632, 347] width 9 height 9
click at [641, 132] on icon at bounding box center [639, 132] width 11 height 11
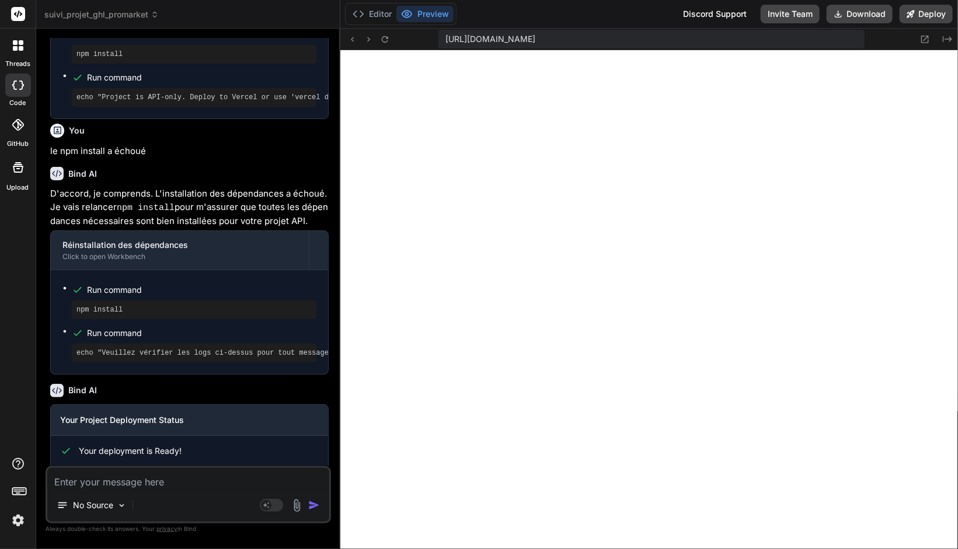
scroll to position [2334, 0]
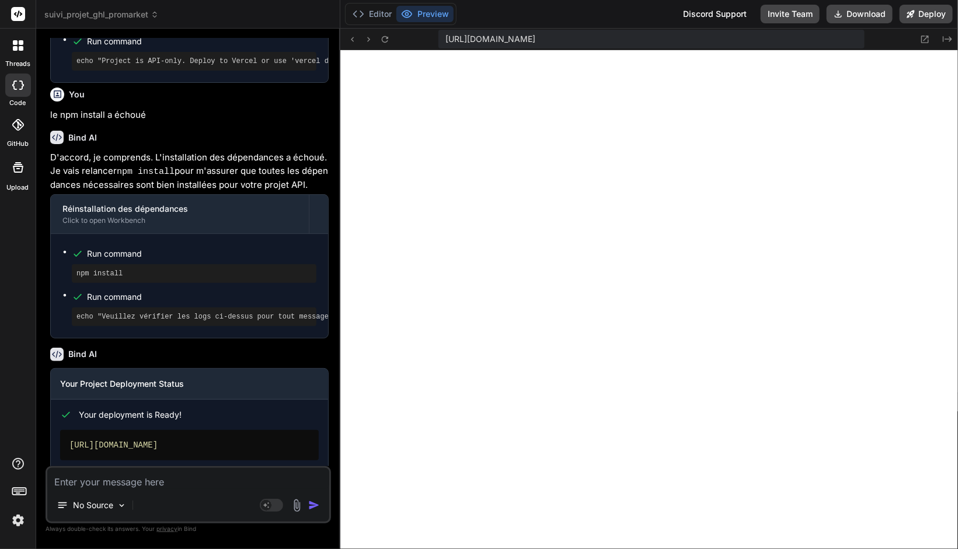
click at [137, 483] on div "No Source Agent Mode. When this toggle is activated, AI automatically makes dec…" at bounding box center [188, 494] width 285 height 57
click at [142, 480] on textarea at bounding box center [188, 478] width 282 height 21
click at [130, 18] on span "suivi_projet_ghl_promarket" at bounding box center [101, 15] width 114 height 12
